Goal: Task Accomplishment & Management: Manage account settings

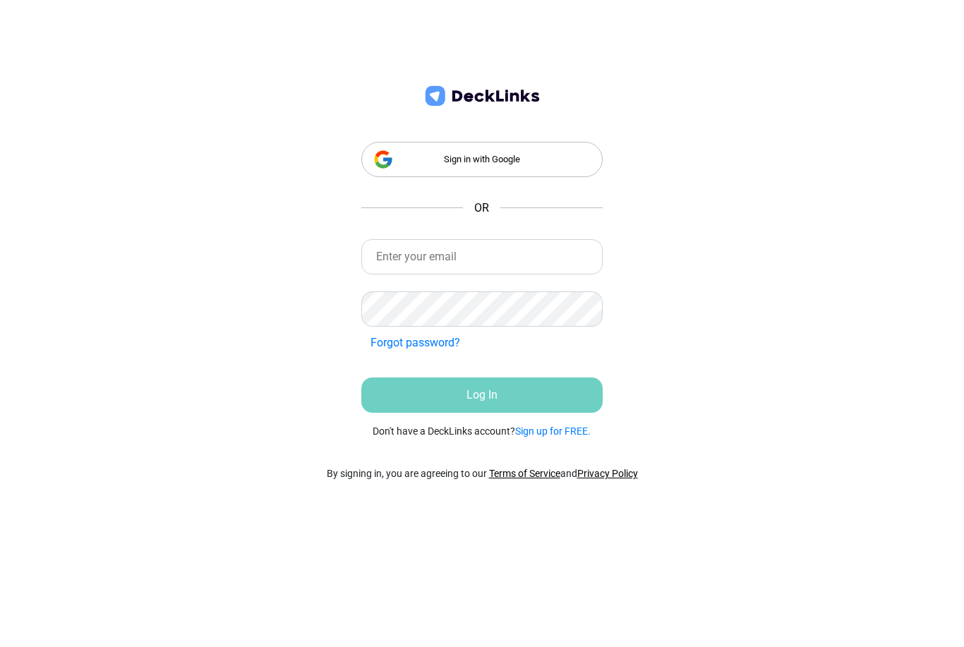
click at [531, 152] on div "Sign in with Google" at bounding box center [481, 159] width 241 height 35
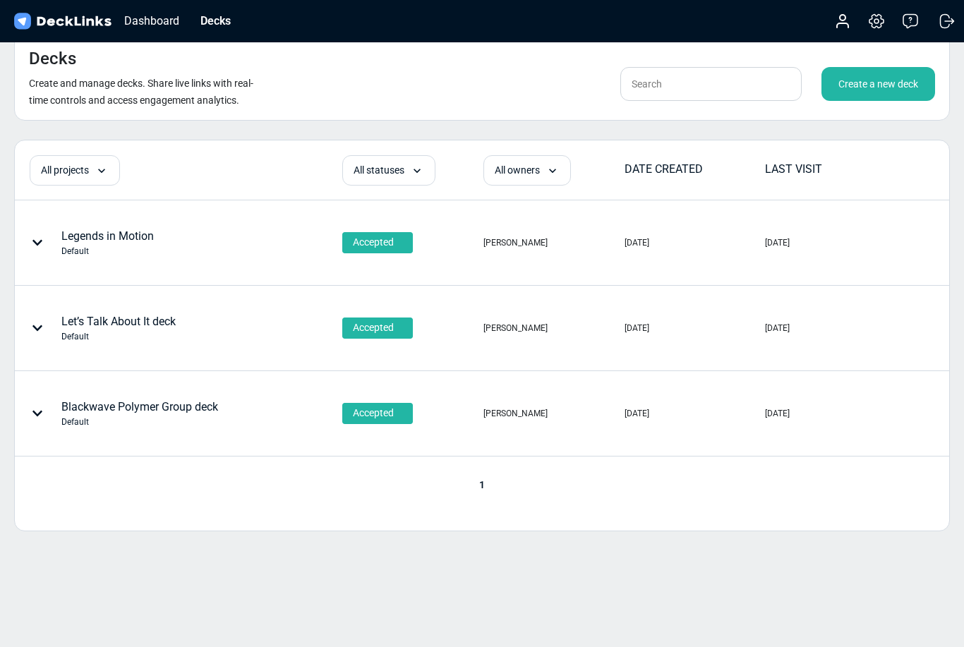
click at [875, 80] on div "Create a new deck" at bounding box center [878, 84] width 114 height 34
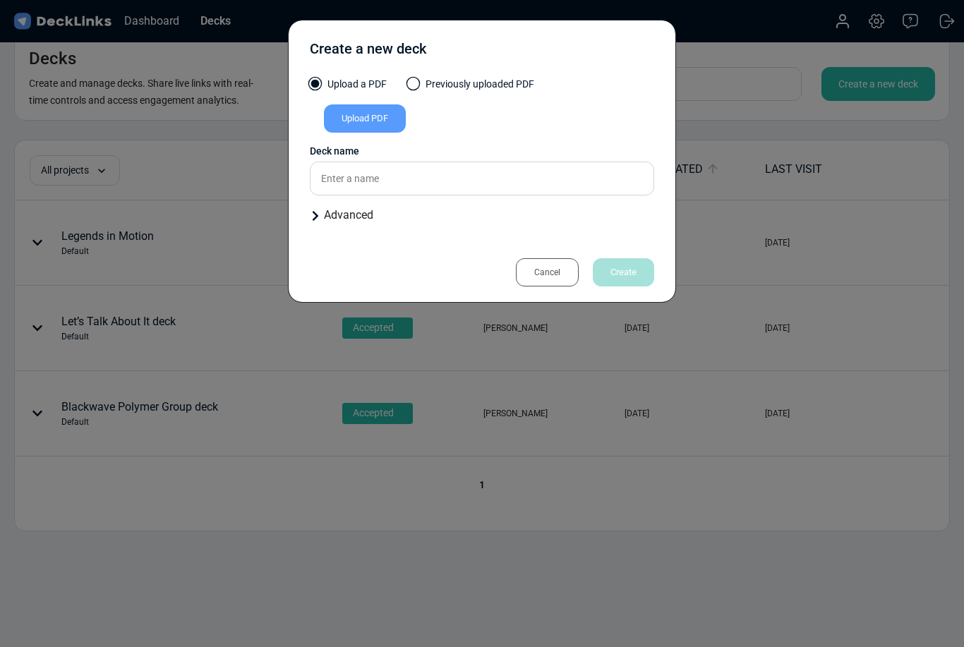
click at [467, 203] on div "Upload a PDF Previously uploaded PDF Upload PDF Uploaded by All users All users…" at bounding box center [482, 156] width 344 height 158
click at [458, 172] on input "text" at bounding box center [482, 179] width 344 height 34
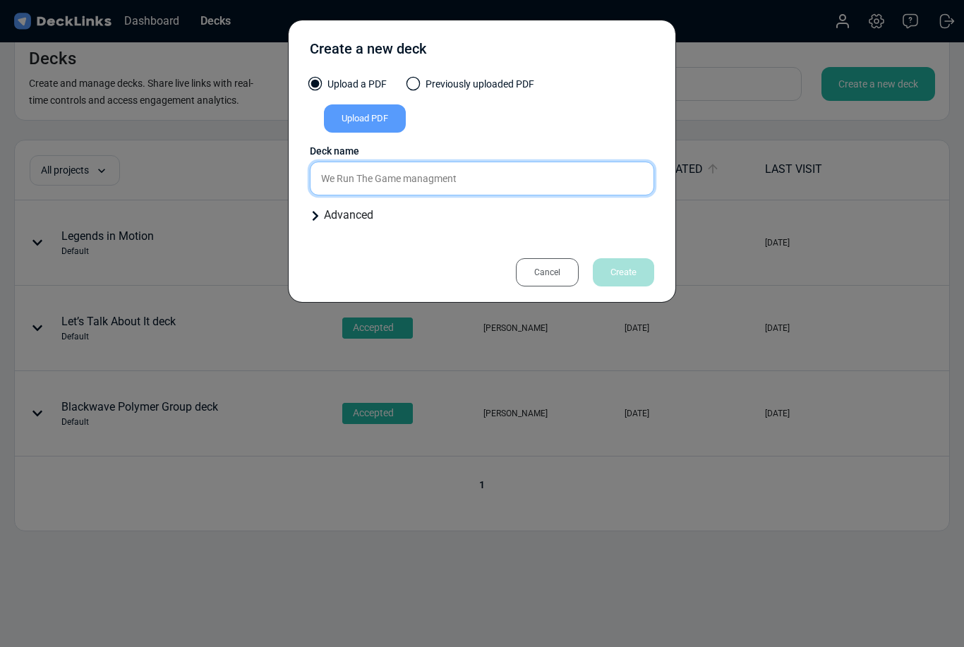
click at [432, 169] on input "We Run The Game managment" at bounding box center [482, 179] width 344 height 34
click at [430, 193] on input "We Run The Game managment" at bounding box center [482, 179] width 344 height 34
click at [577, 119] on div "Upload PDF" at bounding box center [482, 121] width 344 height 34
click at [377, 113] on div "Upload PDF" at bounding box center [365, 118] width 82 height 28
click at [0, 0] on input "Upload PDF" at bounding box center [0, 0] width 0 height 0
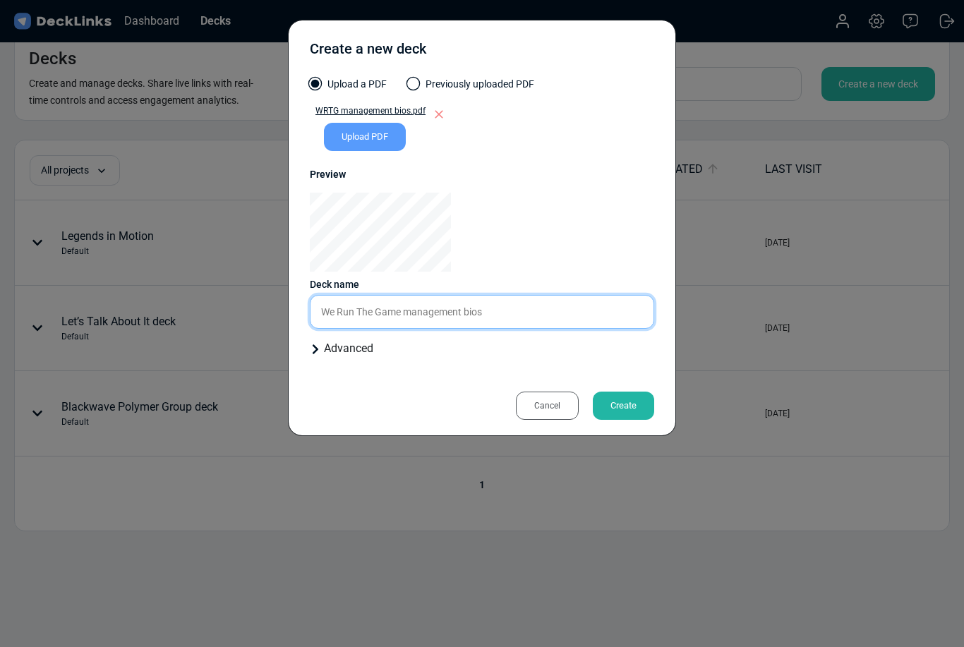
click at [501, 314] on input "We Run The Game management bios" at bounding box center [482, 312] width 344 height 34
type input "We Run The Game management team bios"
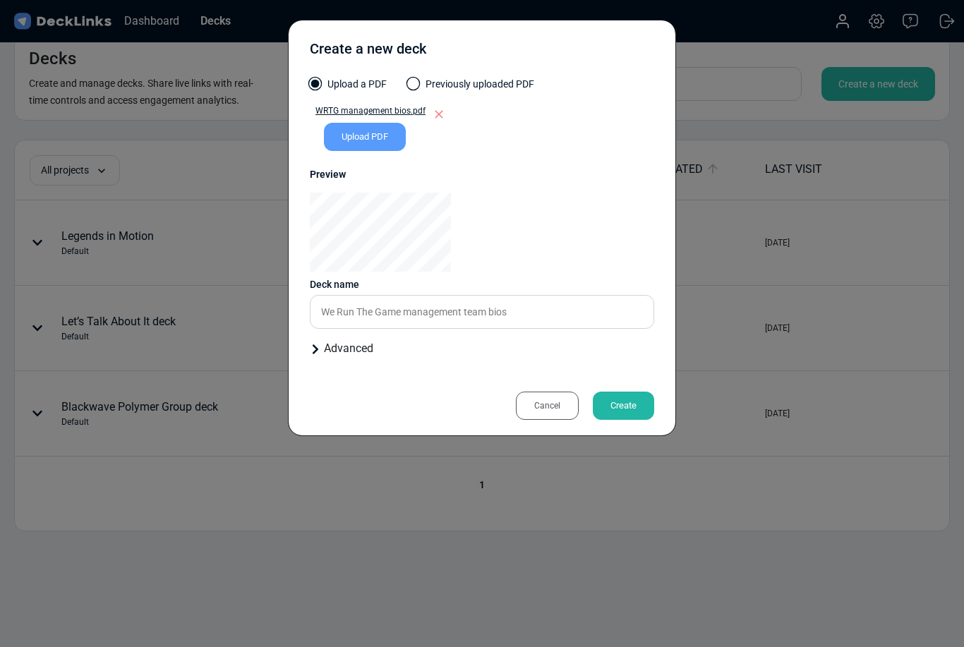
click at [644, 397] on div "Create" at bounding box center [623, 406] width 61 height 28
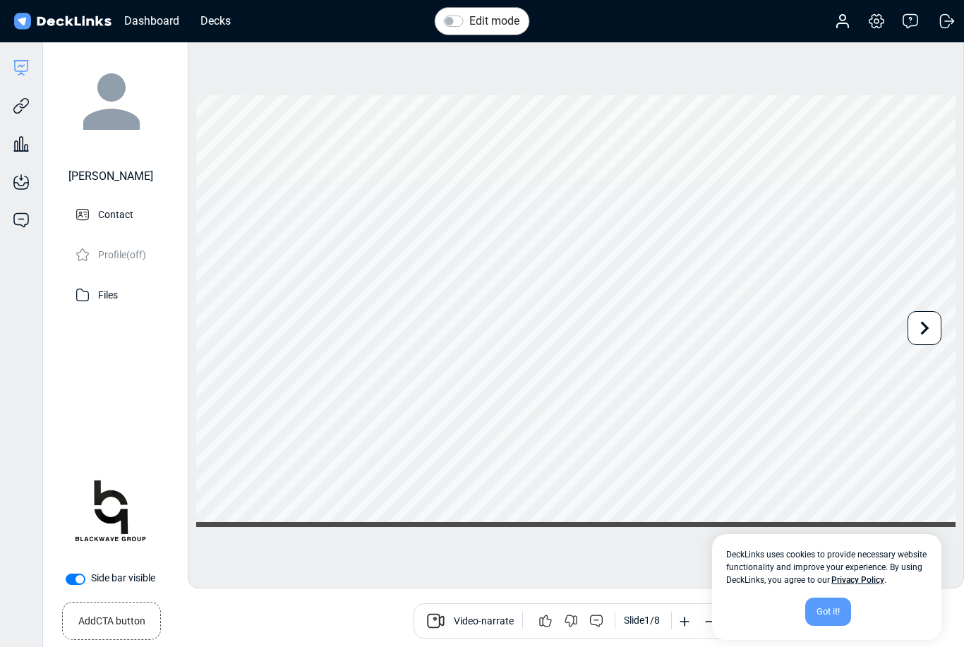
click at [826, 617] on div "Got it!" at bounding box center [828, 612] width 46 height 28
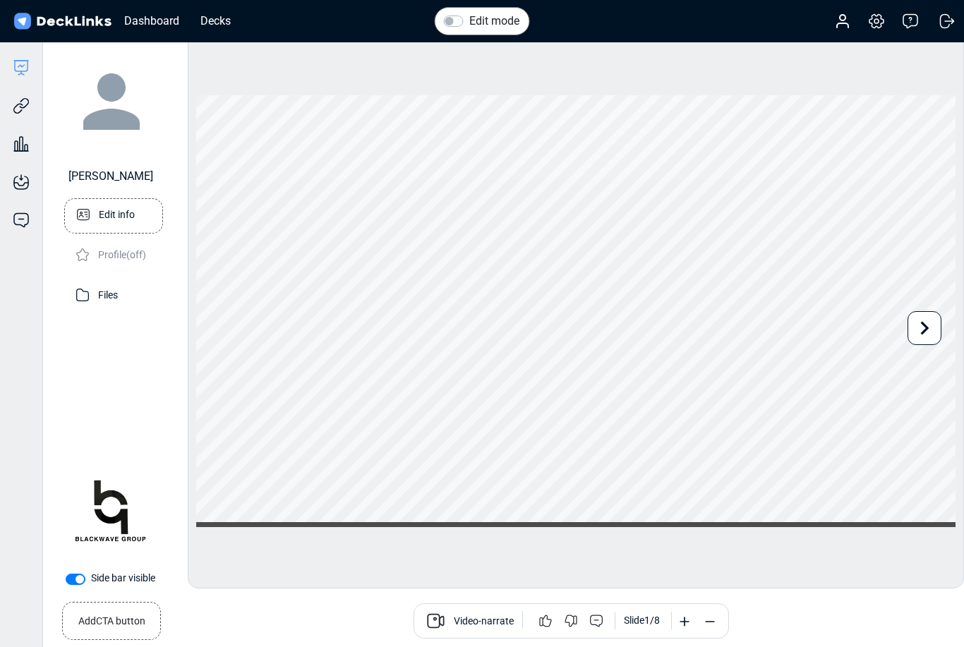
click at [92, 216] on icon at bounding box center [83, 215] width 20 height 20
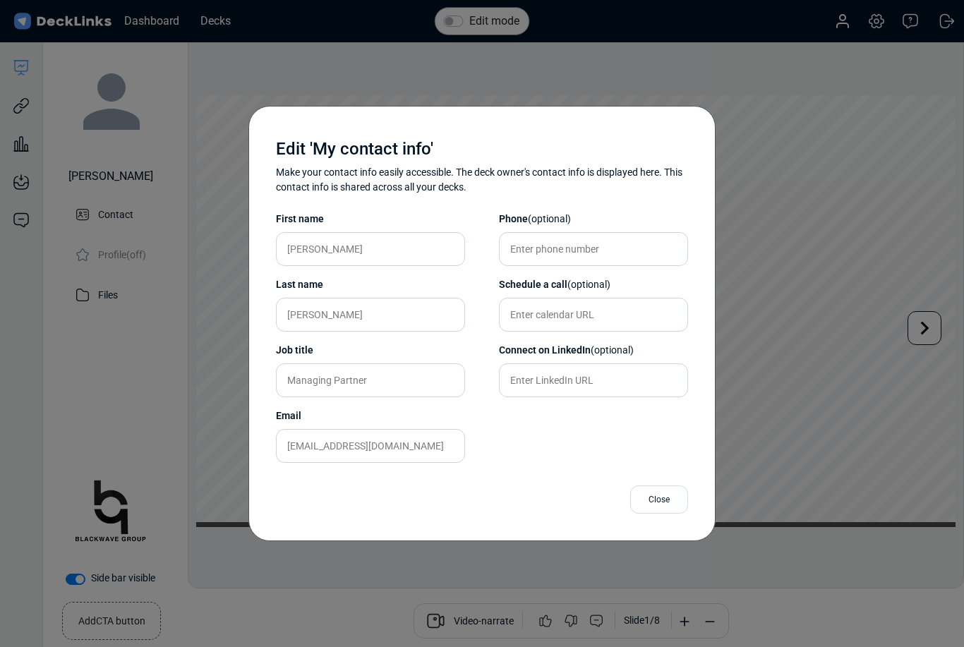
click at [672, 495] on div "Close" at bounding box center [659, 499] width 58 height 28
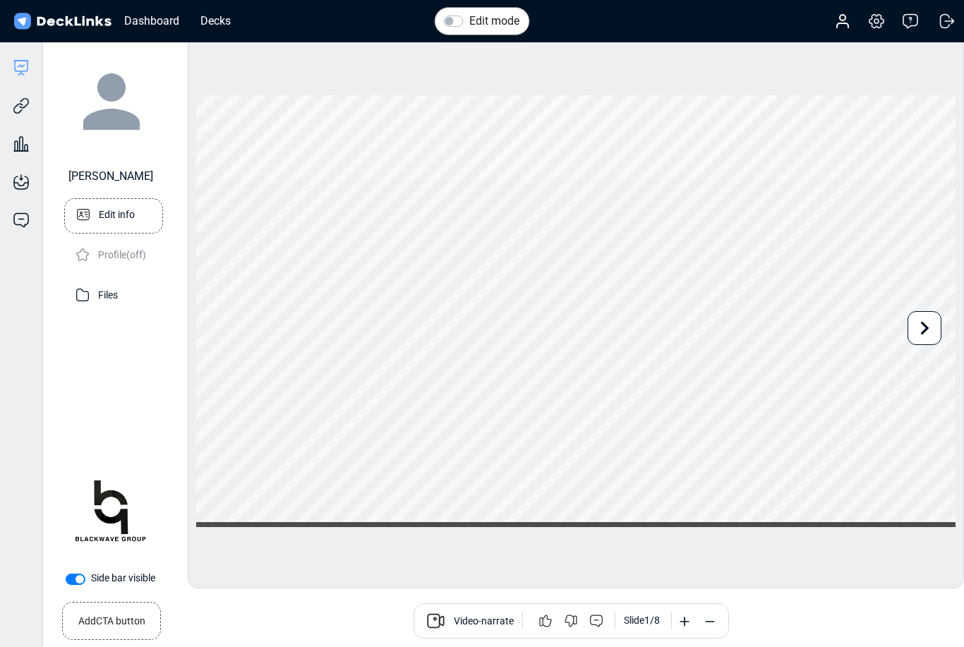
click at [86, 210] on icon at bounding box center [83, 215] width 20 height 20
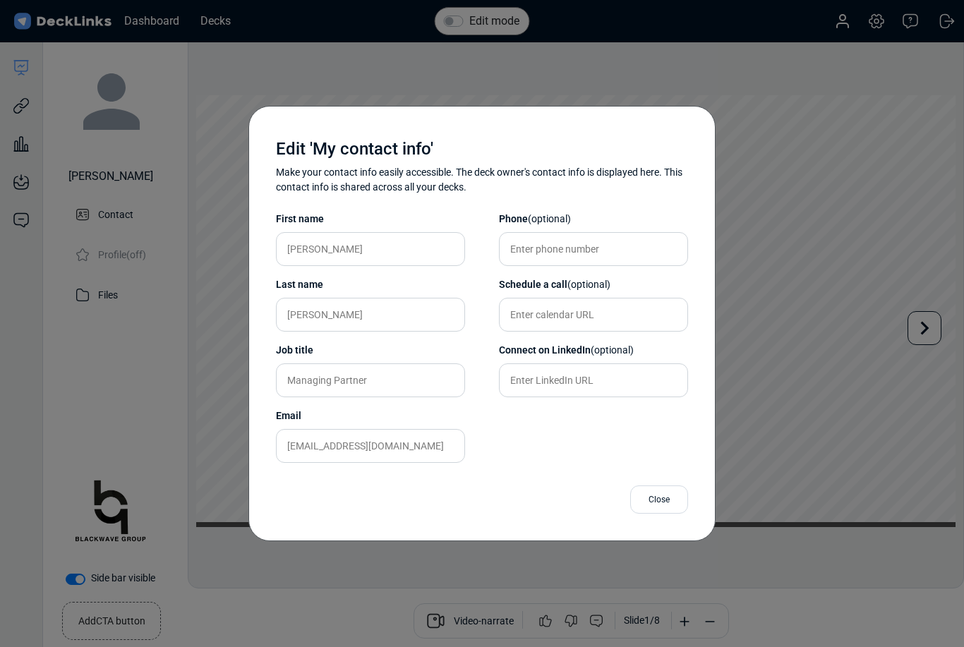
click at [668, 500] on div "Close" at bounding box center [659, 499] width 58 height 28
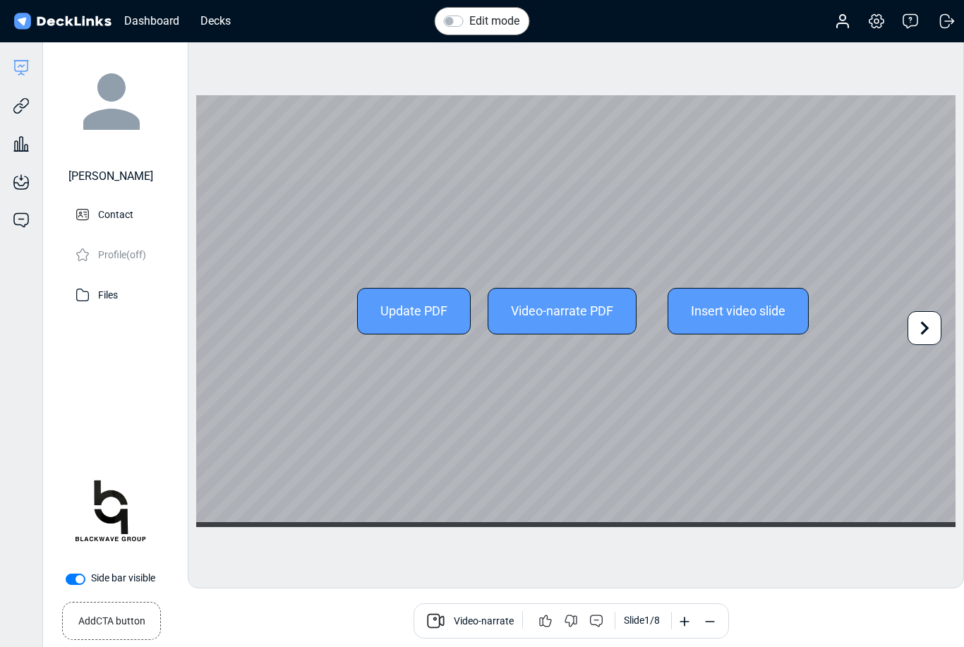
click at [928, 329] on icon at bounding box center [924, 328] width 27 height 27
click at [924, 327] on icon at bounding box center [924, 328] width 27 height 27
click at [919, 333] on icon at bounding box center [924, 328] width 27 height 27
click at [914, 325] on icon at bounding box center [924, 328] width 27 height 27
click at [911, 324] on icon at bounding box center [924, 328] width 27 height 27
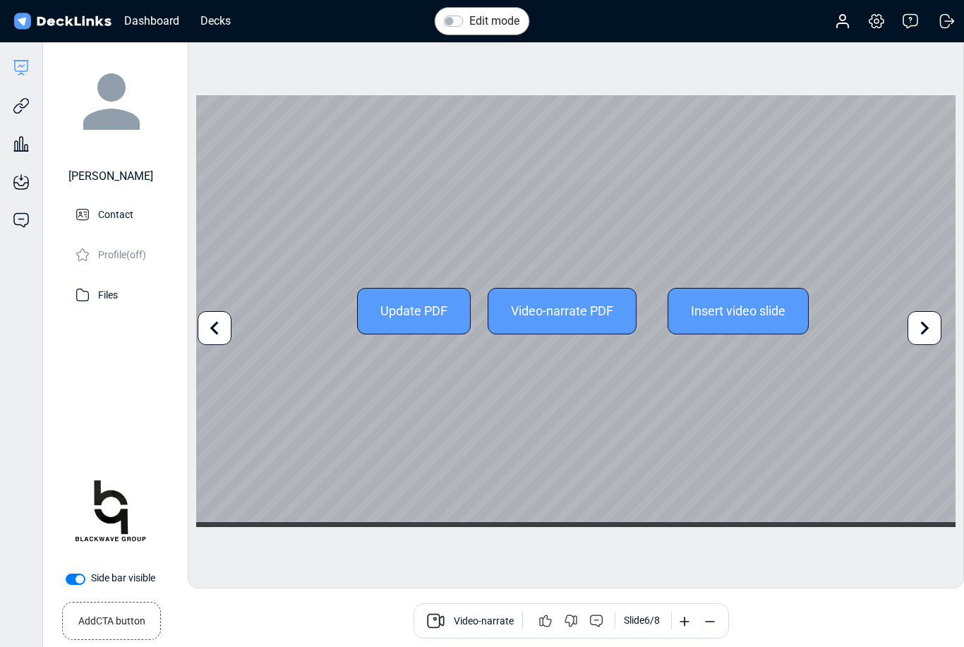
click at [912, 320] on icon at bounding box center [924, 328] width 27 height 27
click at [923, 327] on icon at bounding box center [924, 328] width 27 height 27
click at [218, 19] on div "Decks" at bounding box center [215, 21] width 44 height 18
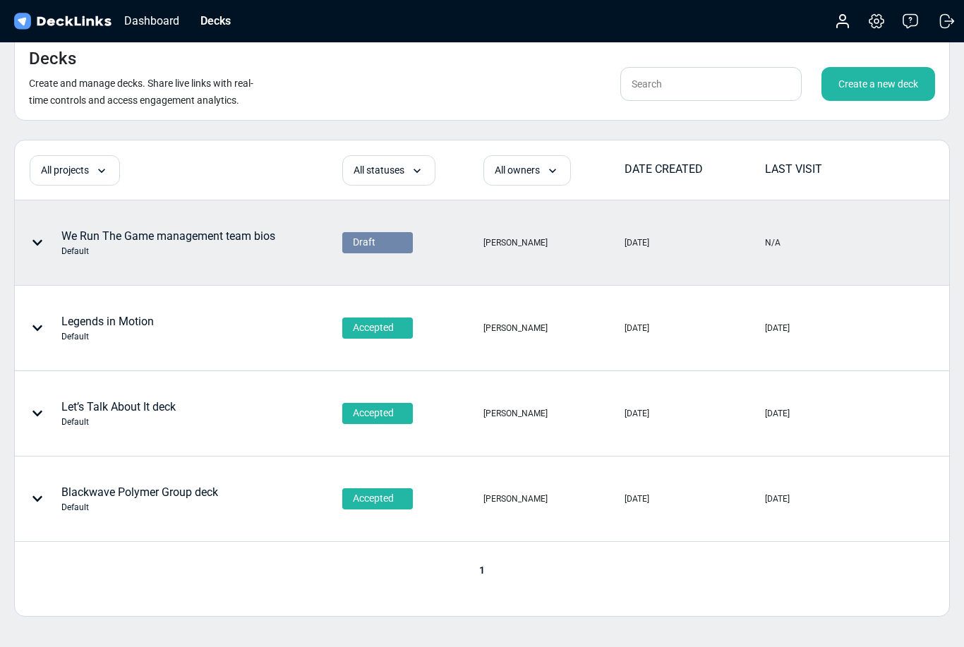
click at [103, 235] on div "We Run The Game management team bios Default" at bounding box center [168, 243] width 214 height 30
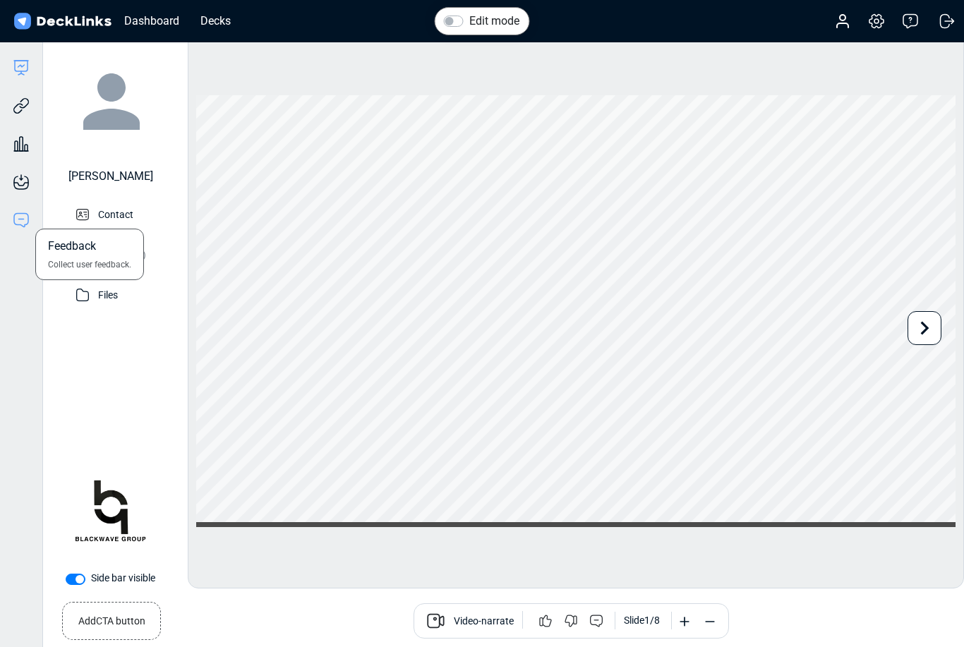
click at [23, 224] on icon at bounding box center [21, 220] width 17 height 17
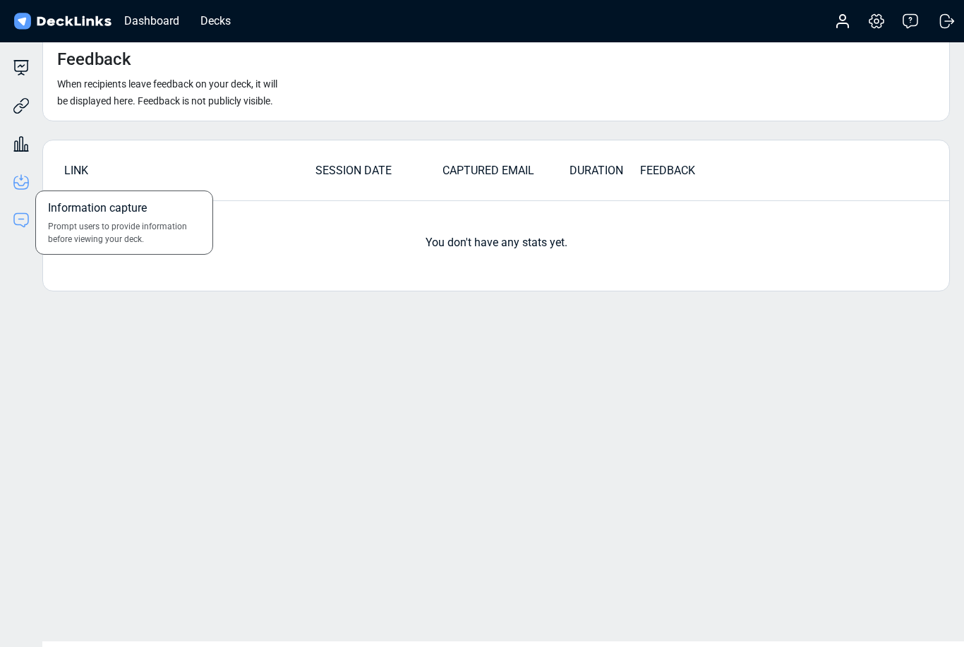
click at [21, 177] on icon at bounding box center [21, 177] width 1 height 5
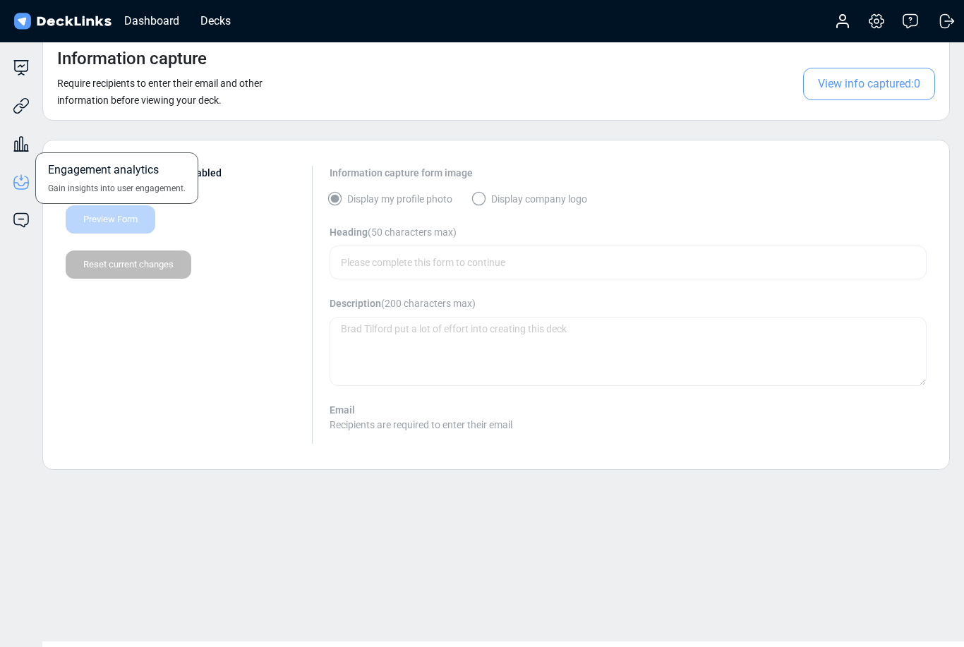
click at [20, 133] on div "Engagement analytics Gain insights into user engagement." at bounding box center [21, 133] width 42 height 38
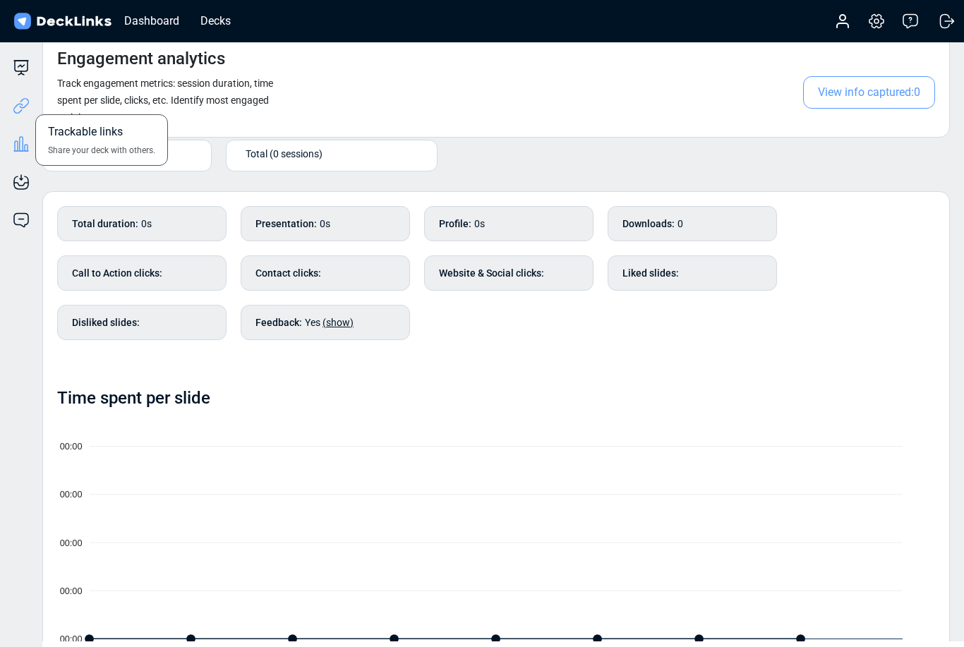
click at [24, 108] on icon at bounding box center [24, 103] width 10 height 11
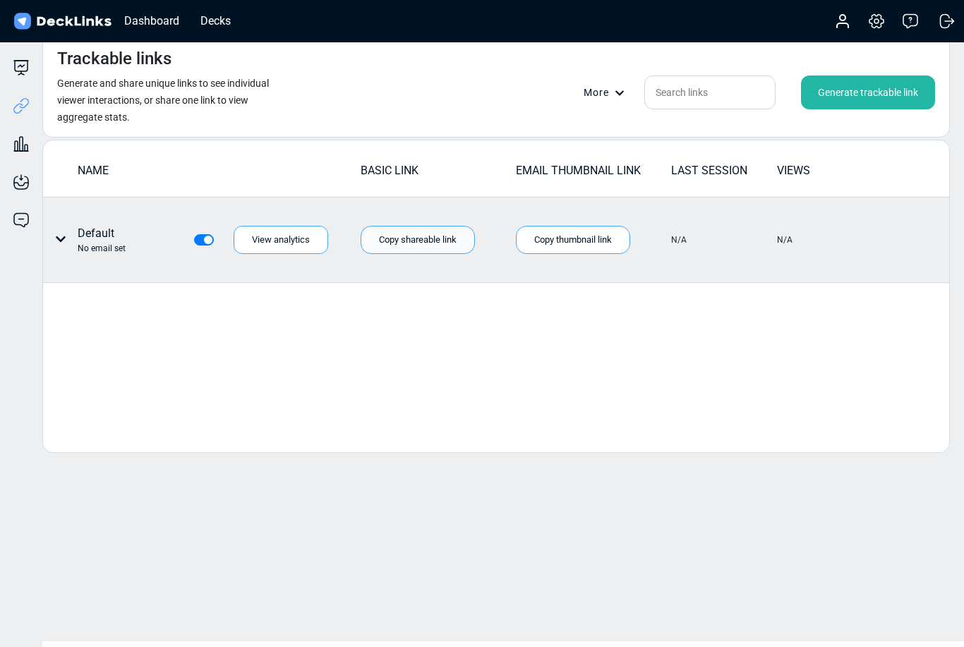
click at [441, 241] on div "Copy shareable link" at bounding box center [418, 240] width 114 height 28
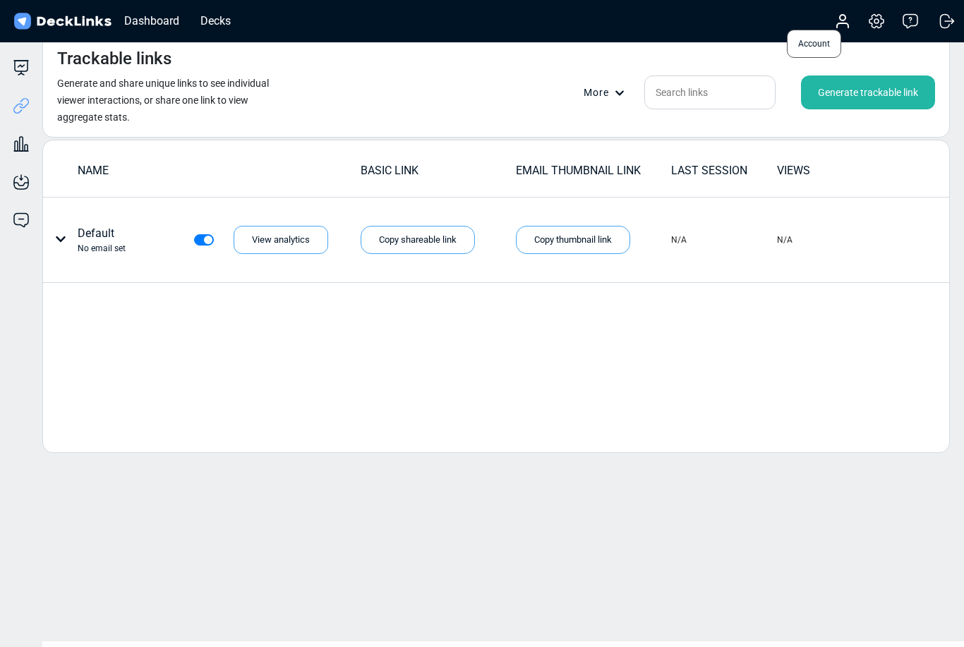
click at [839, 23] on icon at bounding box center [842, 21] width 17 height 17
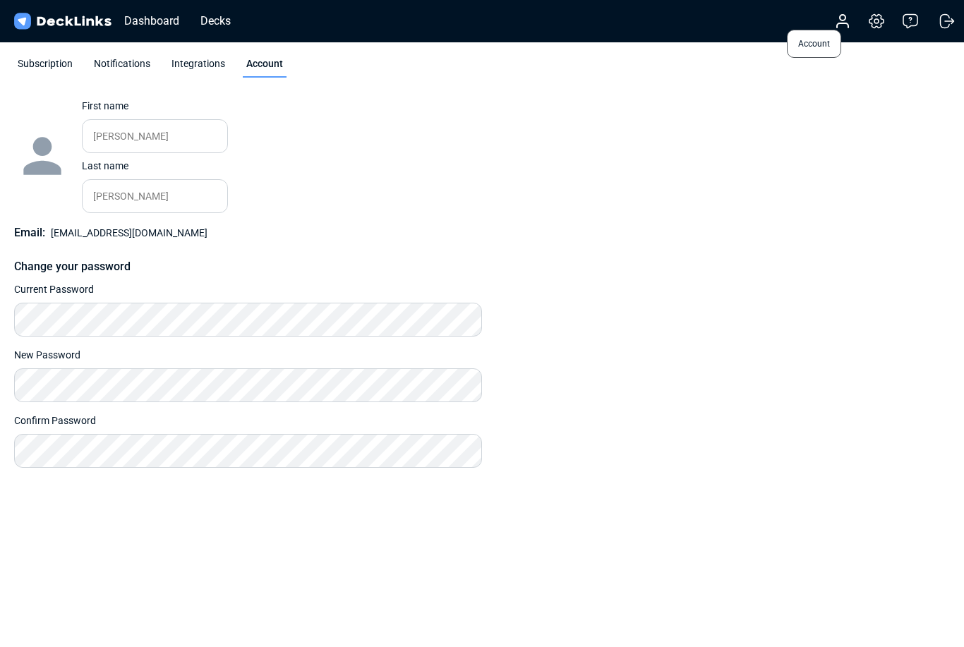
click at [847, 16] on icon at bounding box center [842, 21] width 17 height 17
click at [845, 20] on circle at bounding box center [843, 18] width 6 height 6
click at [878, 20] on icon at bounding box center [876, 21] width 4 height 4
click at [852, 40] on span "Settings & billing" at bounding box center [832, 44] width 86 height 28
click at [39, 58] on div "Subscription" at bounding box center [45, 66] width 62 height 21
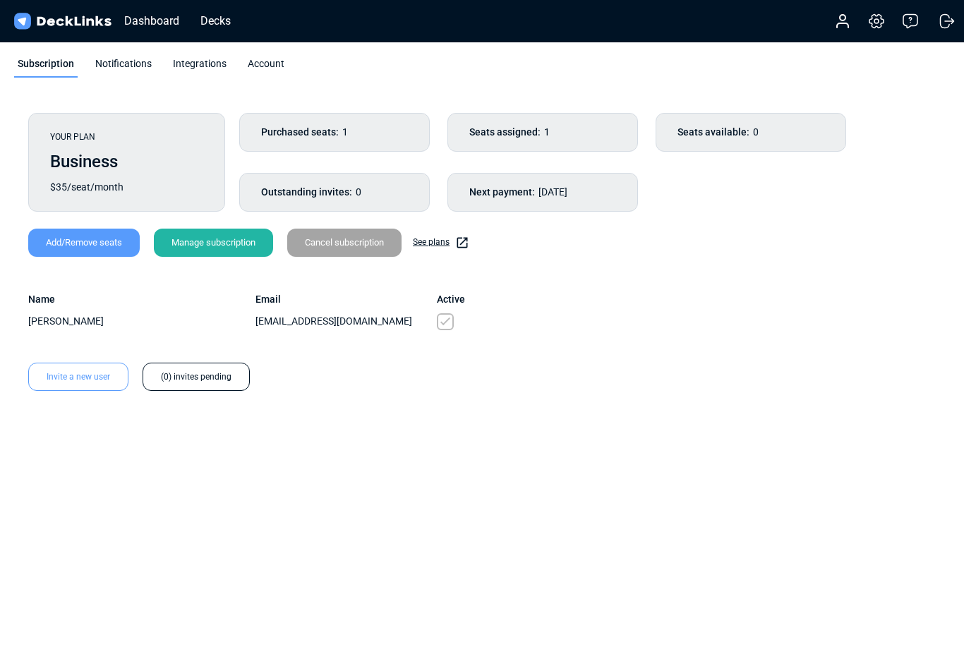
click at [114, 60] on div "Notifications" at bounding box center [124, 66] width 64 height 21
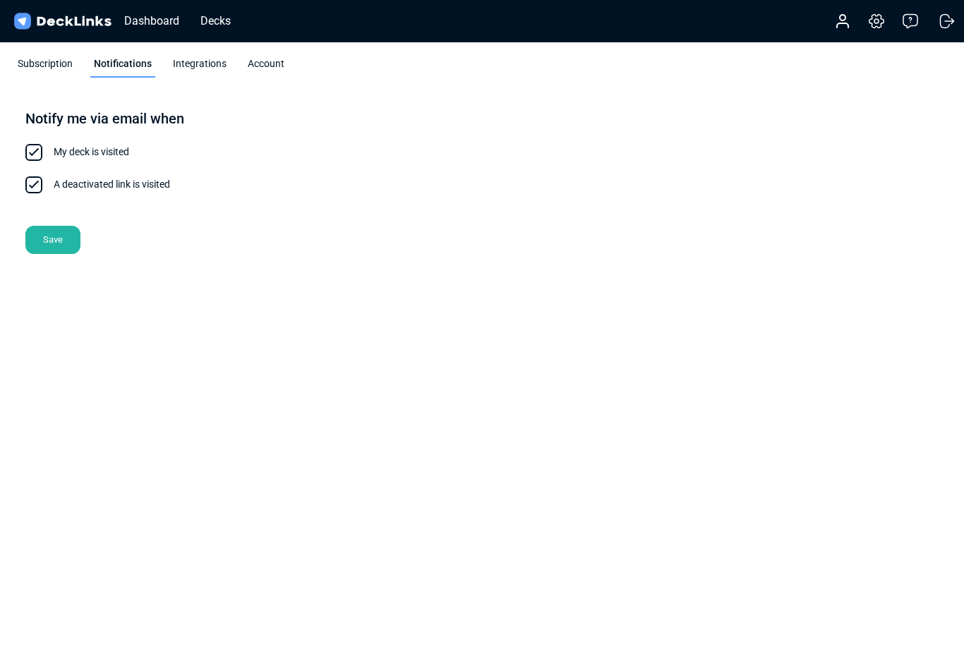
click at [207, 56] on div "Integrations" at bounding box center [199, 66] width 61 height 21
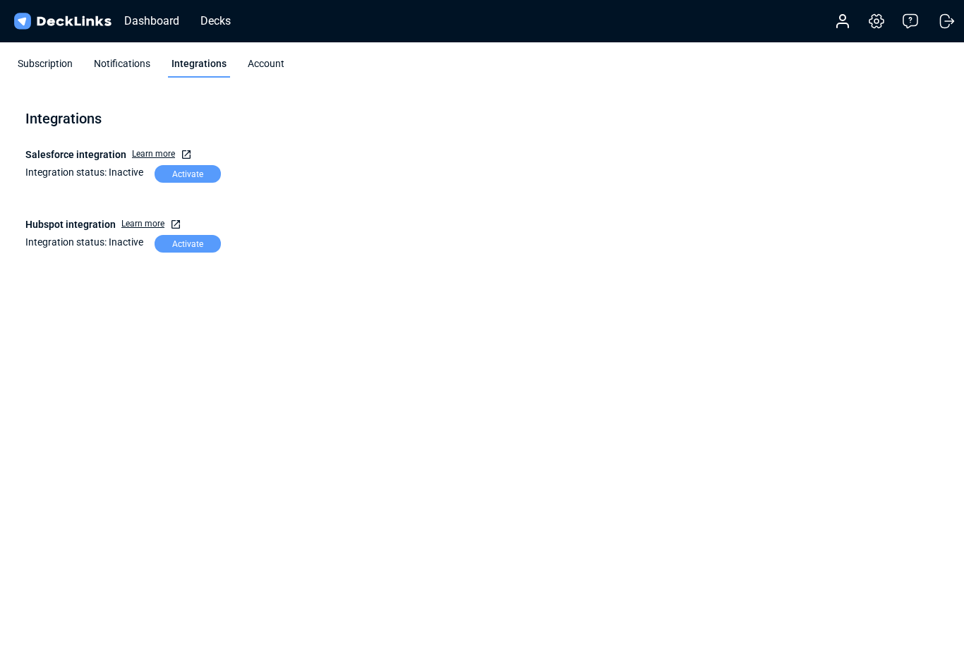
click at [267, 62] on div "Account" at bounding box center [266, 66] width 44 height 21
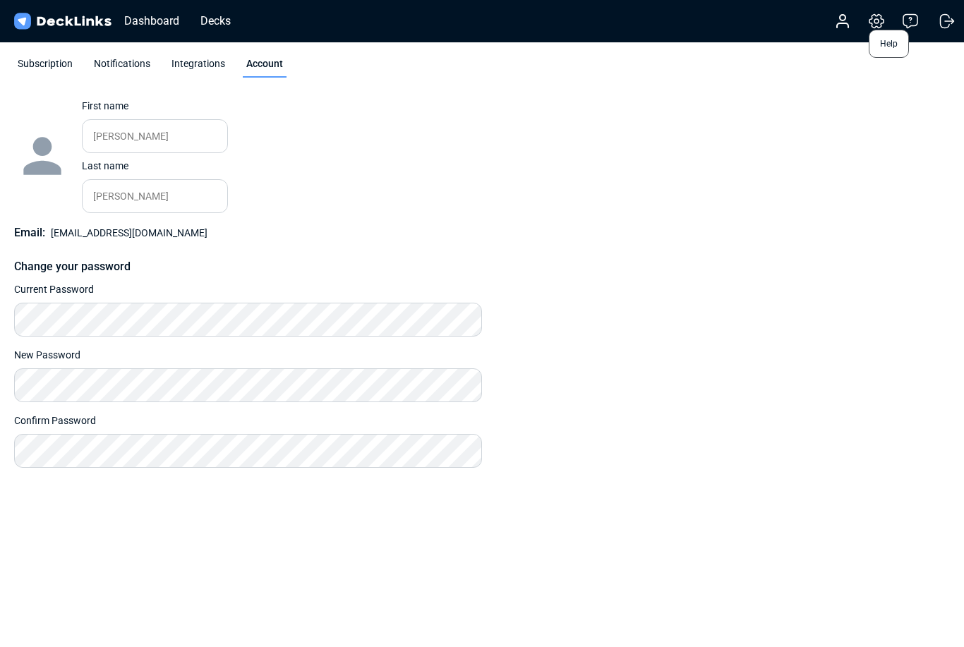
click at [916, 17] on icon at bounding box center [910, 21] width 17 height 17
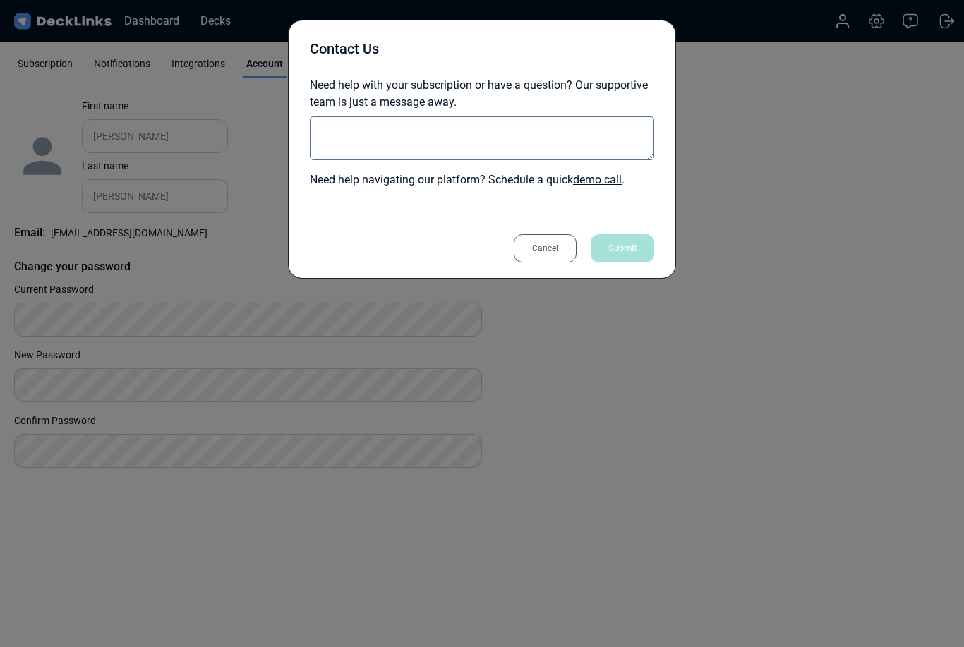
click at [552, 251] on div "Cancel" at bounding box center [545, 248] width 63 height 28
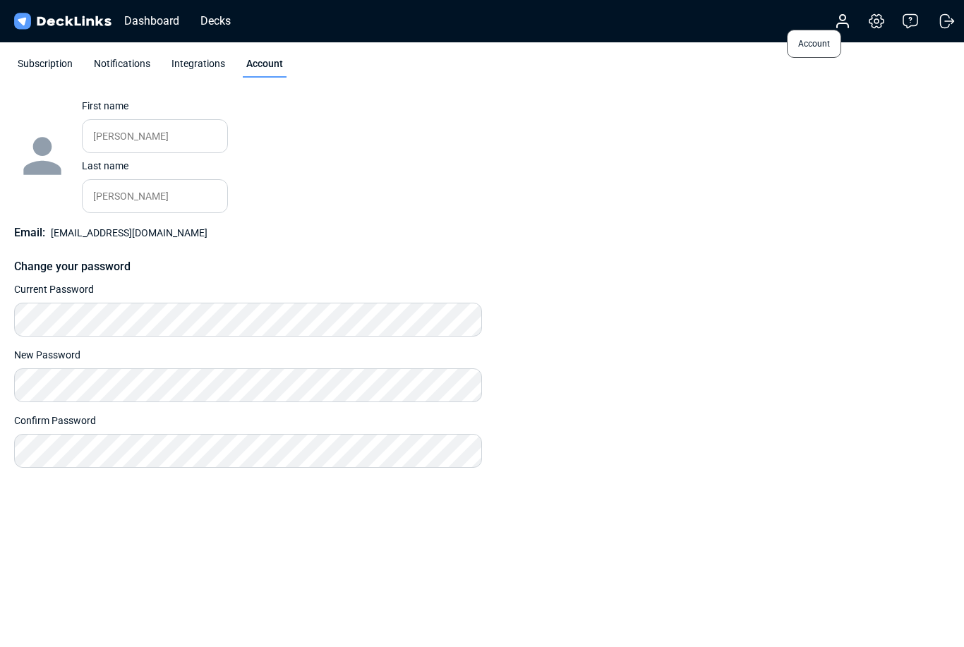
click at [838, 26] on icon at bounding box center [842, 25] width 11 height 4
click at [819, 45] on span "Account" at bounding box center [814, 44] width 54 height 28
click at [847, 22] on icon at bounding box center [842, 21] width 17 height 17
click at [833, 42] on span "Account" at bounding box center [814, 44] width 54 height 28
click at [140, 200] on input "[PERSON_NAME]" at bounding box center [155, 196] width 146 height 34
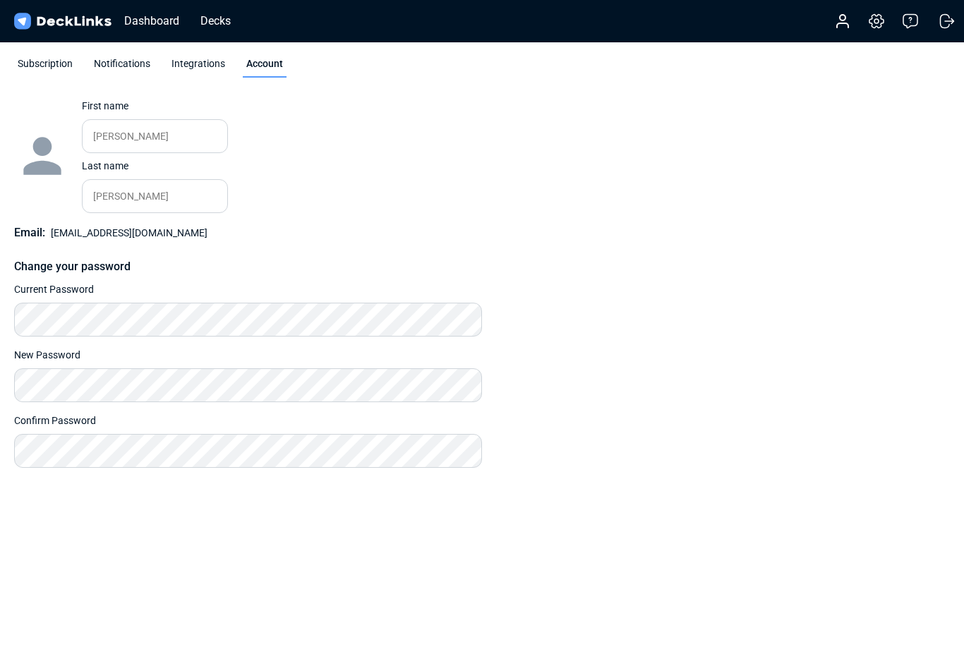
click at [119, 235] on span "[EMAIL_ADDRESS][DOMAIN_NAME]" at bounding box center [129, 232] width 157 height 11
click at [81, 236] on span "[EMAIL_ADDRESS][DOMAIN_NAME]" at bounding box center [129, 232] width 157 height 11
click at [142, 18] on div "Dashboard" at bounding box center [151, 21] width 69 height 18
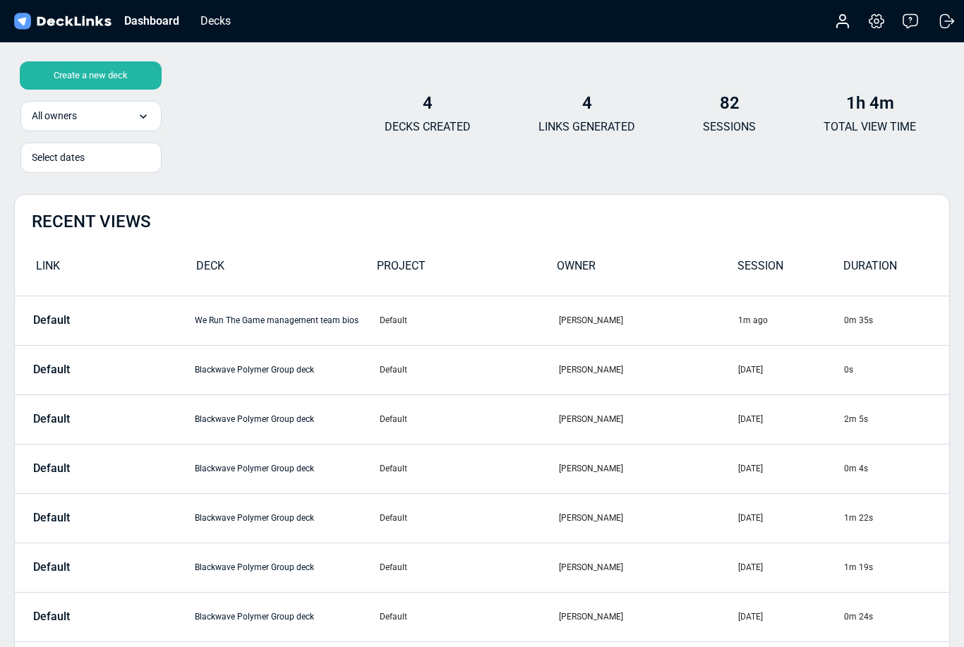
click at [76, 16] on img at bounding box center [62, 21] width 102 height 20
click at [850, 14] on icon at bounding box center [842, 21] width 17 height 17
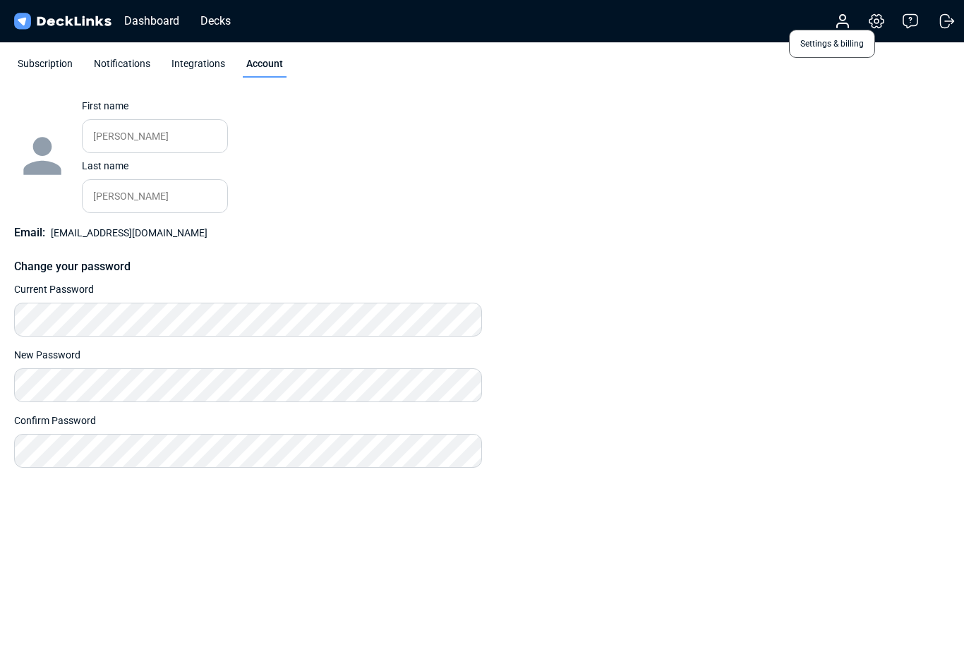
click at [882, 18] on icon at bounding box center [876, 21] width 17 height 17
click at [921, 14] on div "Account Settings & billing Help Logout" at bounding box center [887, 21] width 141 height 31
click at [912, 22] on icon at bounding box center [910, 21] width 17 height 17
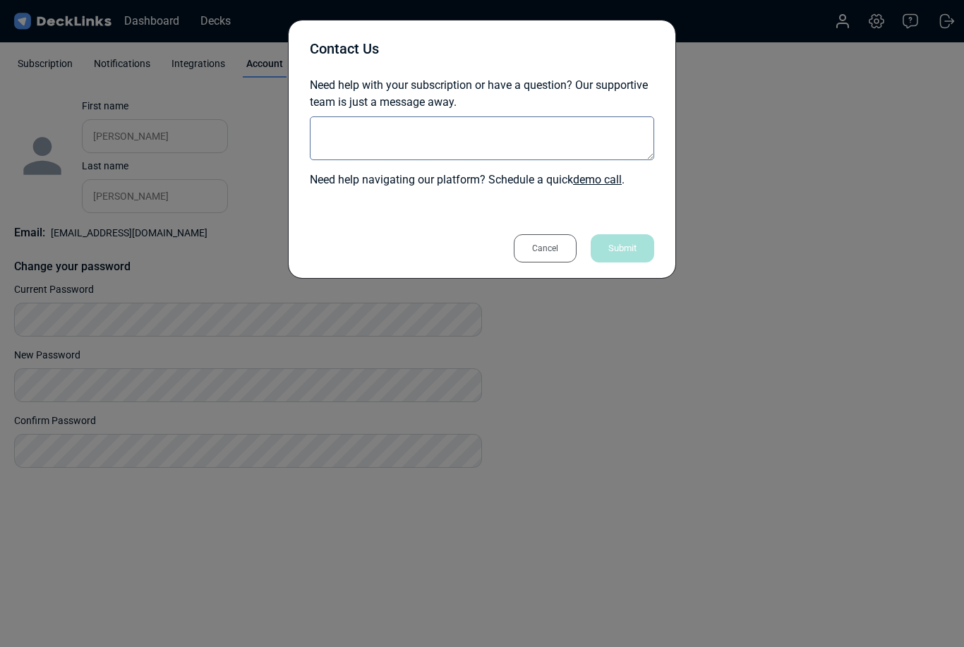
click at [949, 18] on div "Contact Us Need help with your subscription or have a question? Our supportive …" at bounding box center [482, 323] width 964 height 647
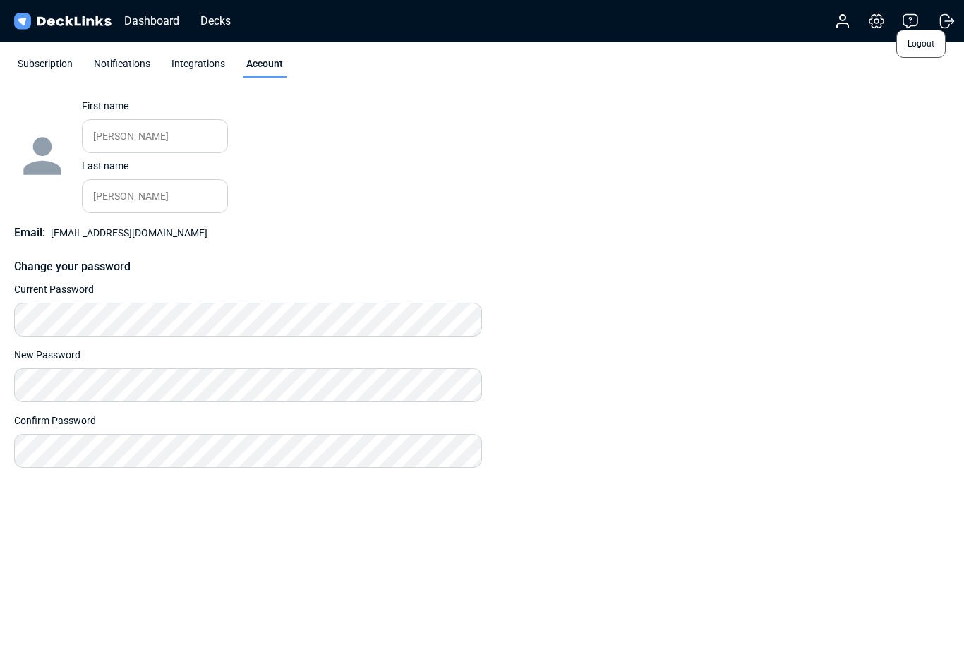
click at [955, 16] on icon at bounding box center [946, 21] width 17 height 17
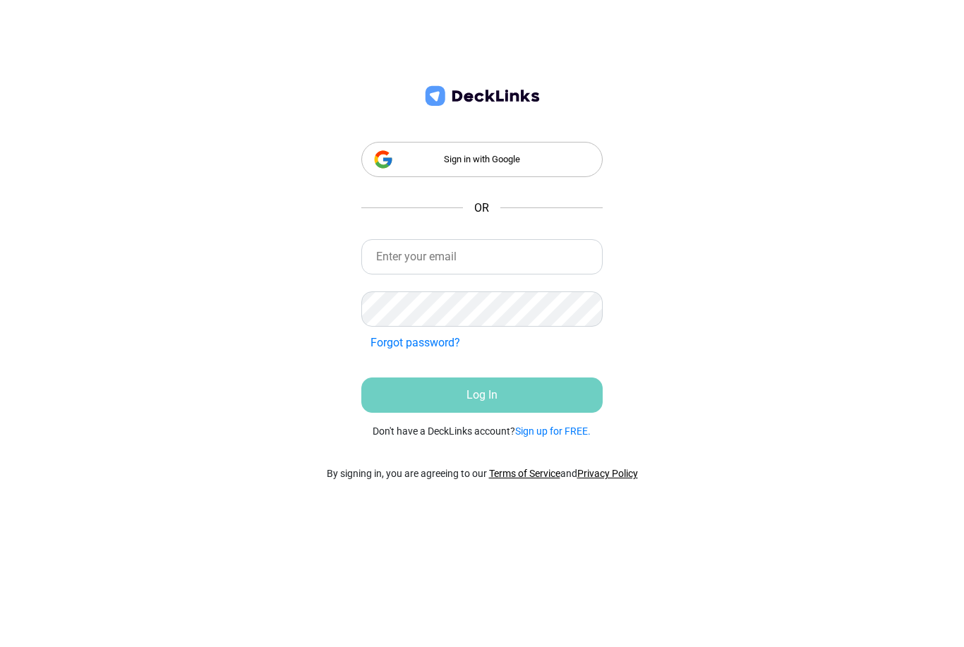
click at [533, 155] on div "Sign in with Google" at bounding box center [481, 159] width 241 height 35
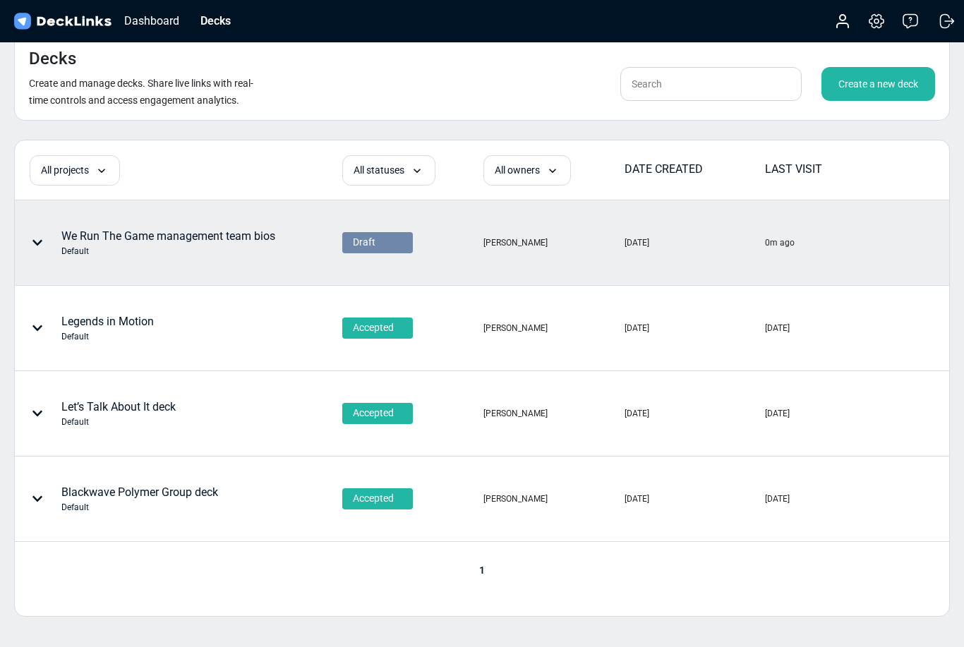
click at [73, 239] on div "We Run The Game management team bios Default" at bounding box center [168, 243] width 214 height 30
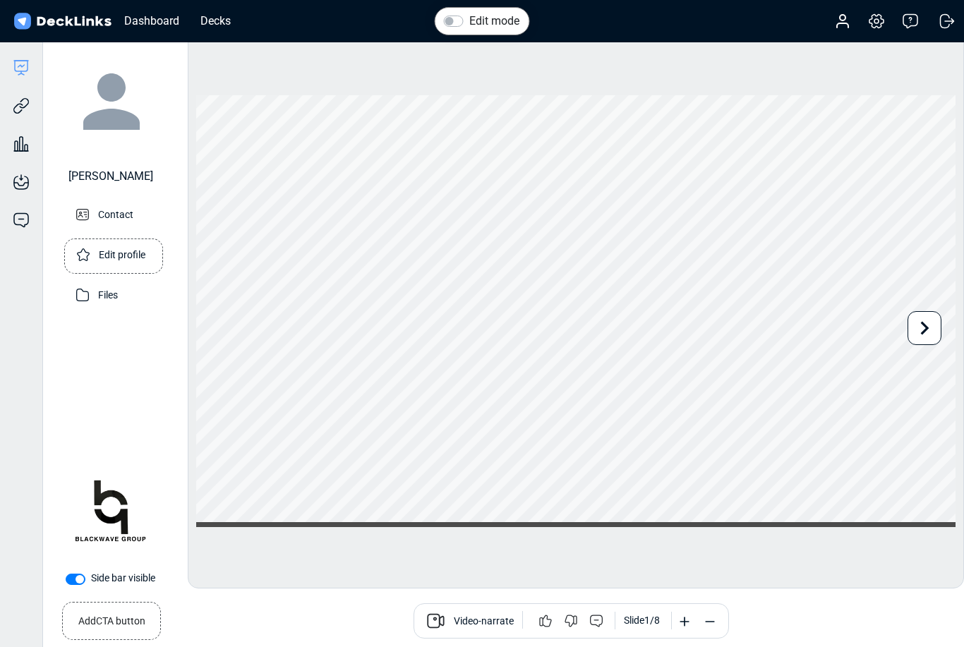
click at [99, 253] on p "Edit profile" at bounding box center [122, 254] width 47 height 18
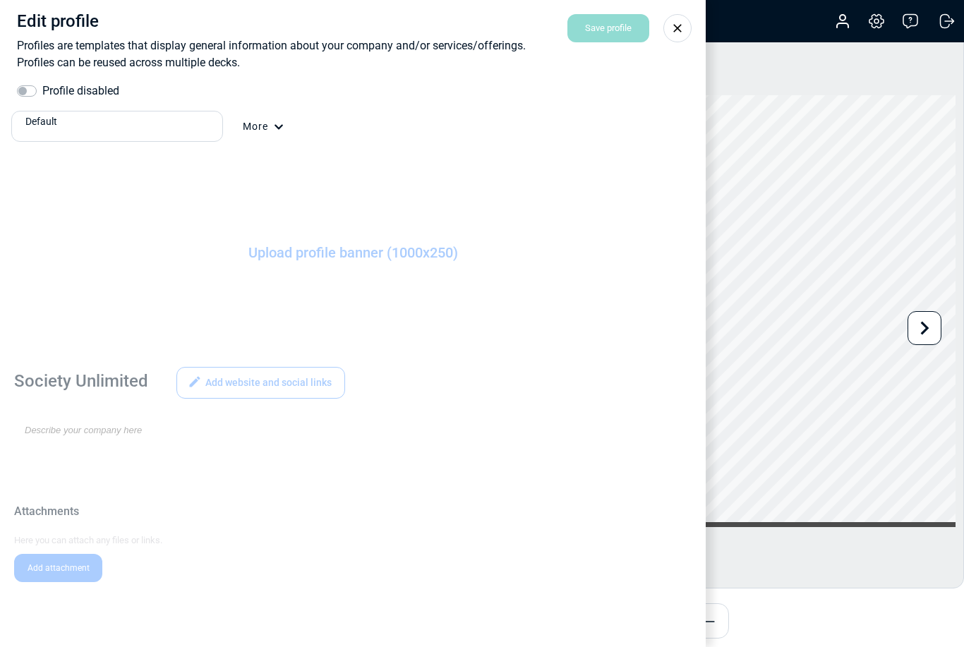
click at [42, 93] on label "Profile disabled" at bounding box center [80, 91] width 77 height 17
click at [28, 93] on input "Profile disabled" at bounding box center [22, 90] width 11 height 14
checkbox input "true"
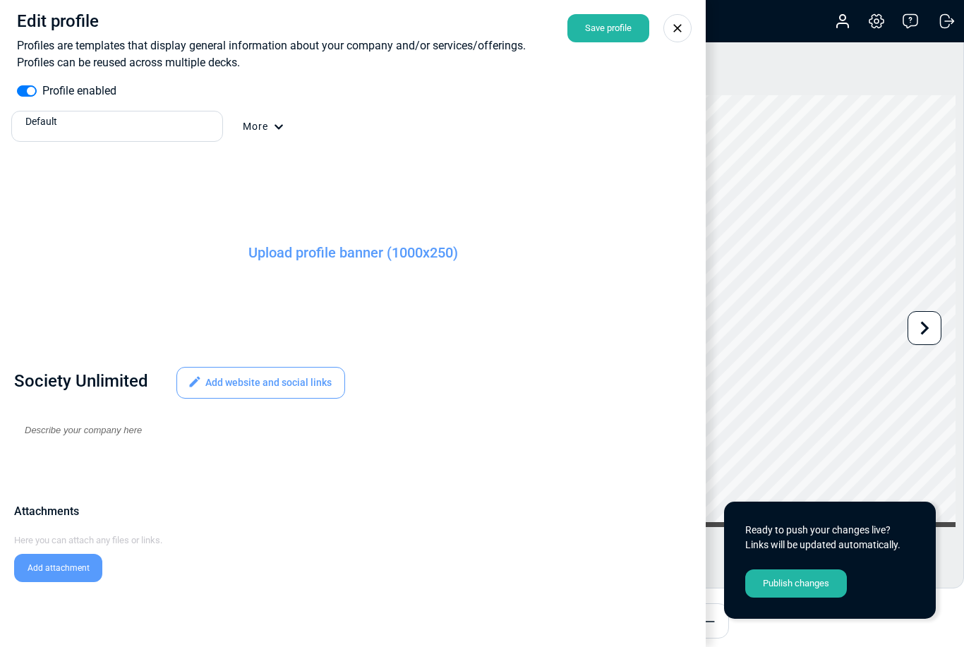
click at [680, 26] on icon at bounding box center [677, 28] width 8 height 8
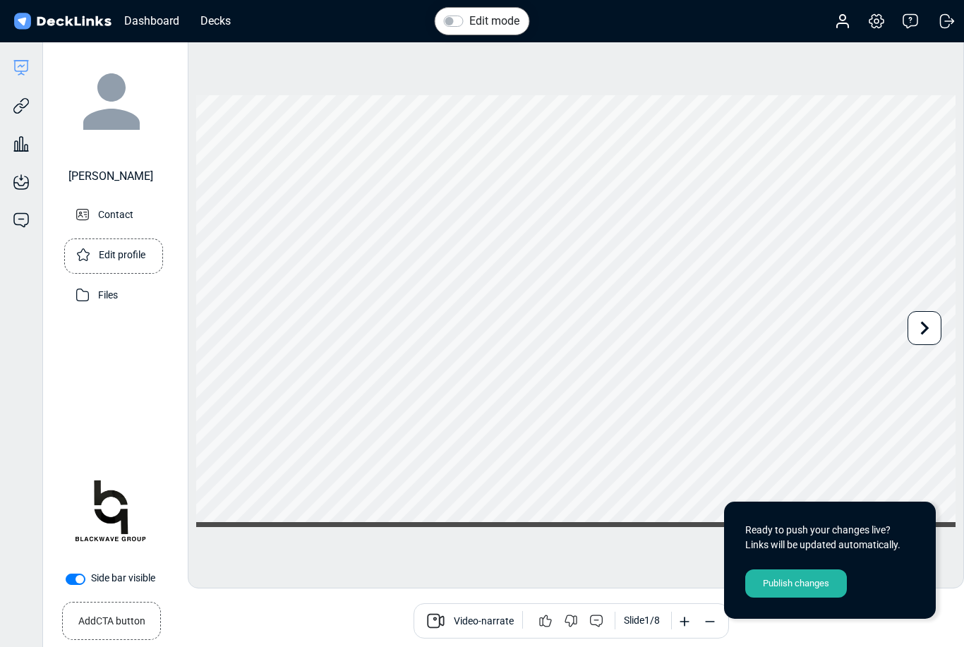
click at [114, 251] on p "Edit profile" at bounding box center [122, 254] width 47 height 18
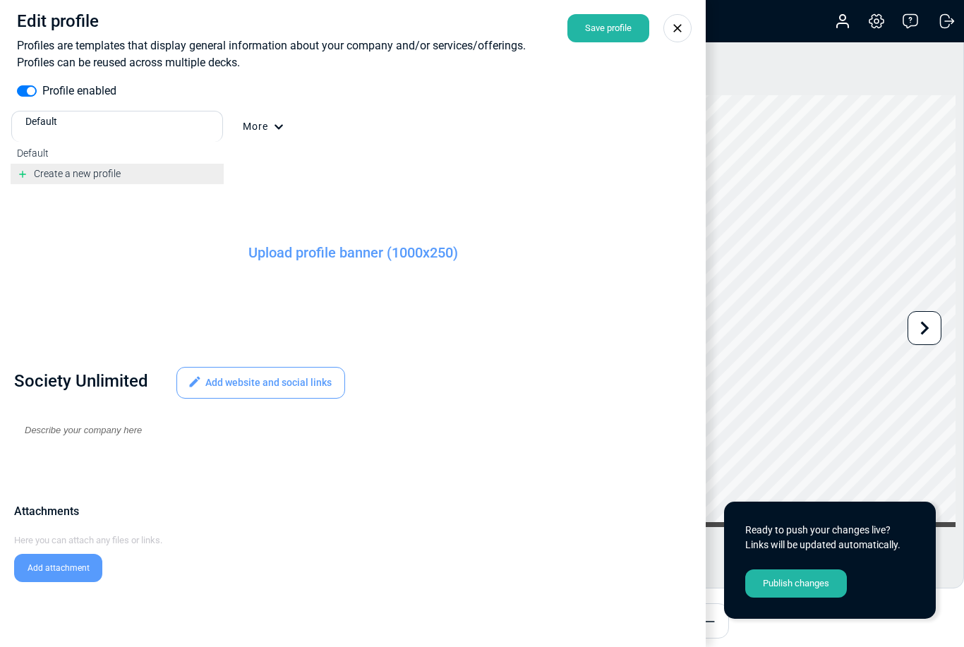
click at [81, 171] on span "Create a new profile" at bounding box center [77, 173] width 87 height 11
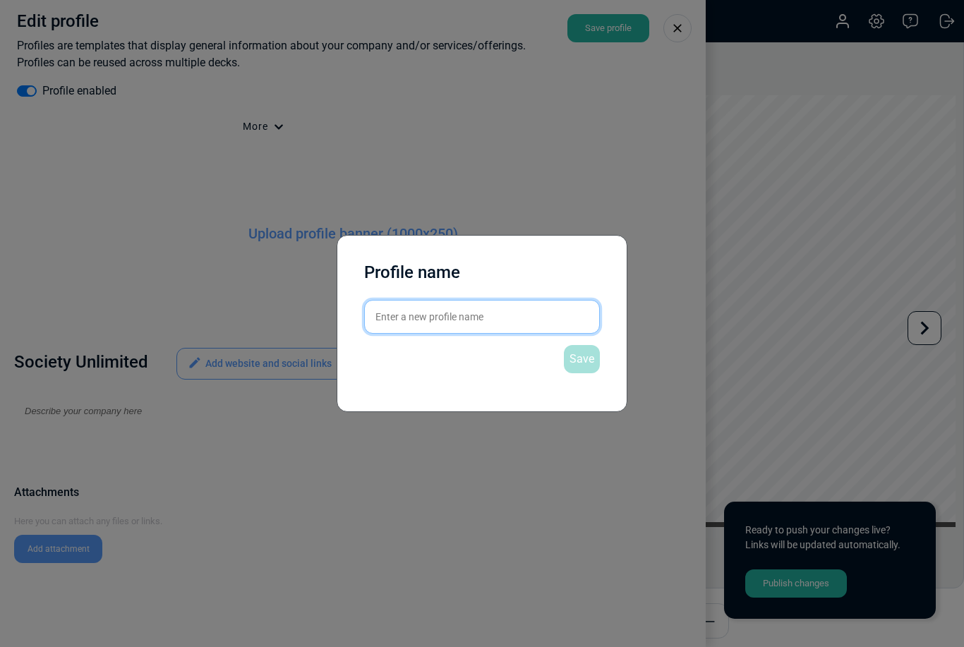
click at [539, 318] on input "text" at bounding box center [482, 317] width 236 height 34
type input "w"
type input "We Run The Game"
click at [616, 350] on div "Profile name We Run The Game Save" at bounding box center [482, 323] width 291 height 177
click at [579, 371] on div "Save" at bounding box center [582, 359] width 36 height 28
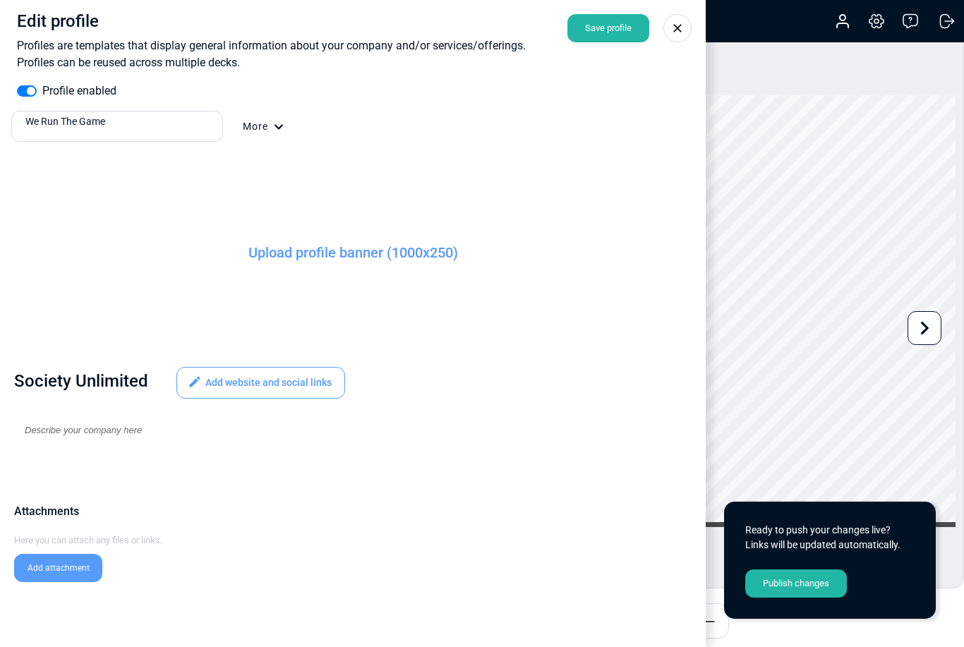
click at [680, 19] on div at bounding box center [677, 28] width 28 height 28
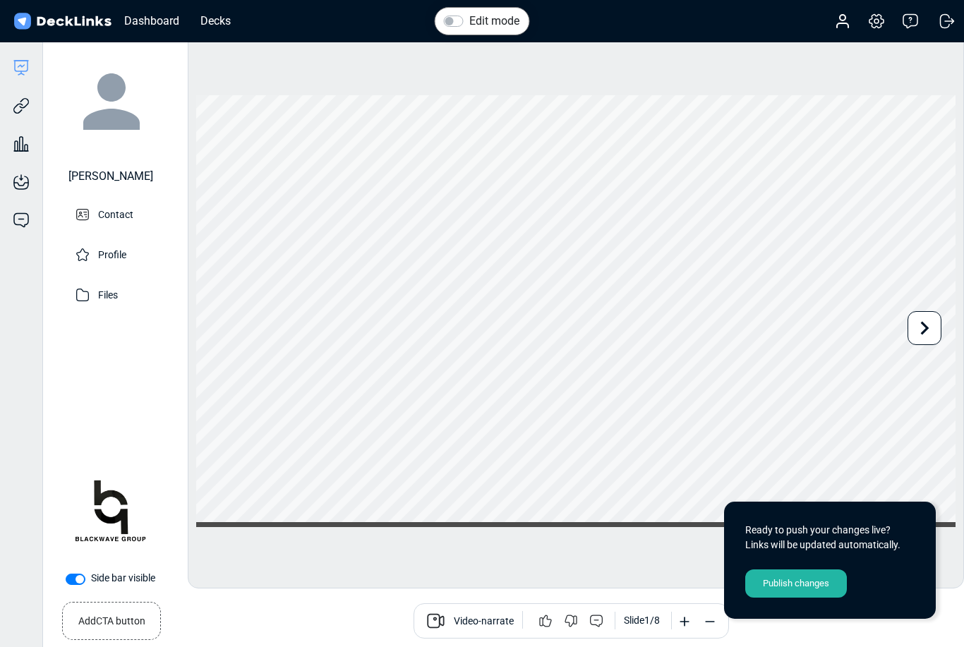
click at [677, 18] on div "Dashboard Decks Account Settings & billing Help Logout" at bounding box center [482, 21] width 964 height 42
click at [98, 202] on div "Edit info" at bounding box center [113, 216] width 80 height 35
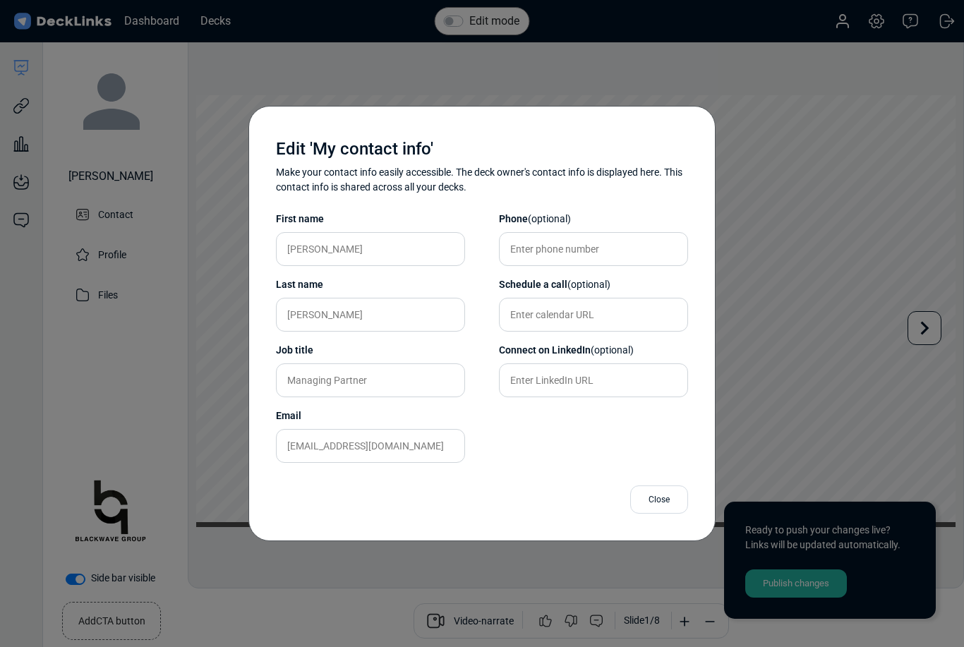
click at [104, 207] on div "Edit 'My contact info' Make your contact info easily accessible. The deck owner…" at bounding box center [482, 323] width 964 height 647
click at [98, 254] on div "Edit 'My contact info' Make your contact info easily accessible. The deck owner…" at bounding box center [482, 323] width 964 height 647
click at [98, 258] on div "Edit 'My contact info' Make your contact info easily accessible. The deck owner…" at bounding box center [482, 323] width 964 height 647
click at [97, 258] on div "Edit 'My contact info' Make your contact info easily accessible. The deck owner…" at bounding box center [482, 323] width 964 height 647
click at [105, 307] on div "Edit 'My contact info' Make your contact info easily accessible. The deck owner…" at bounding box center [482, 323] width 964 height 647
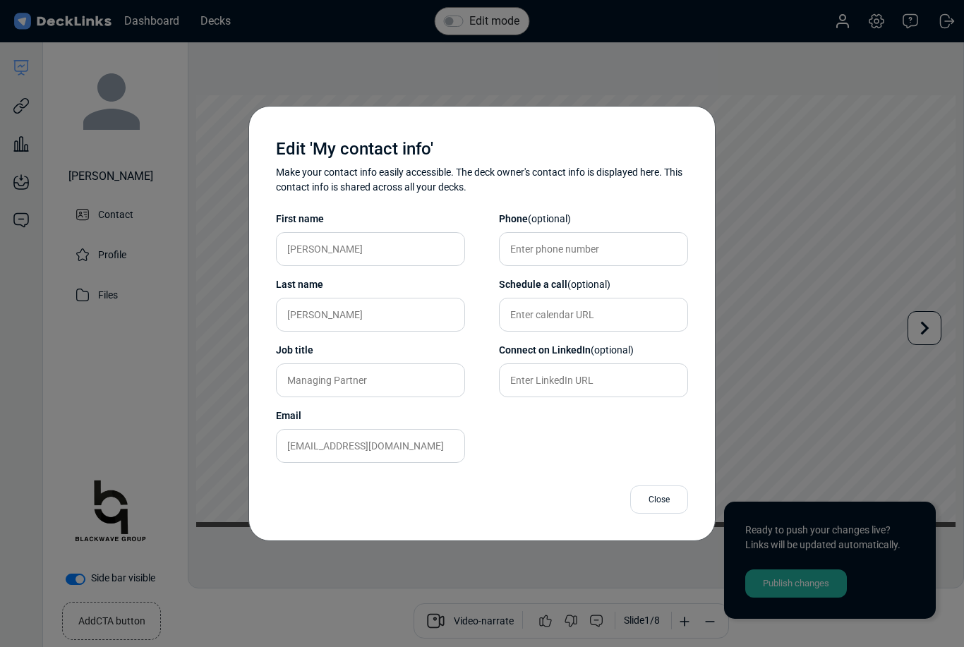
click at [672, 505] on div "Close" at bounding box center [659, 499] width 58 height 28
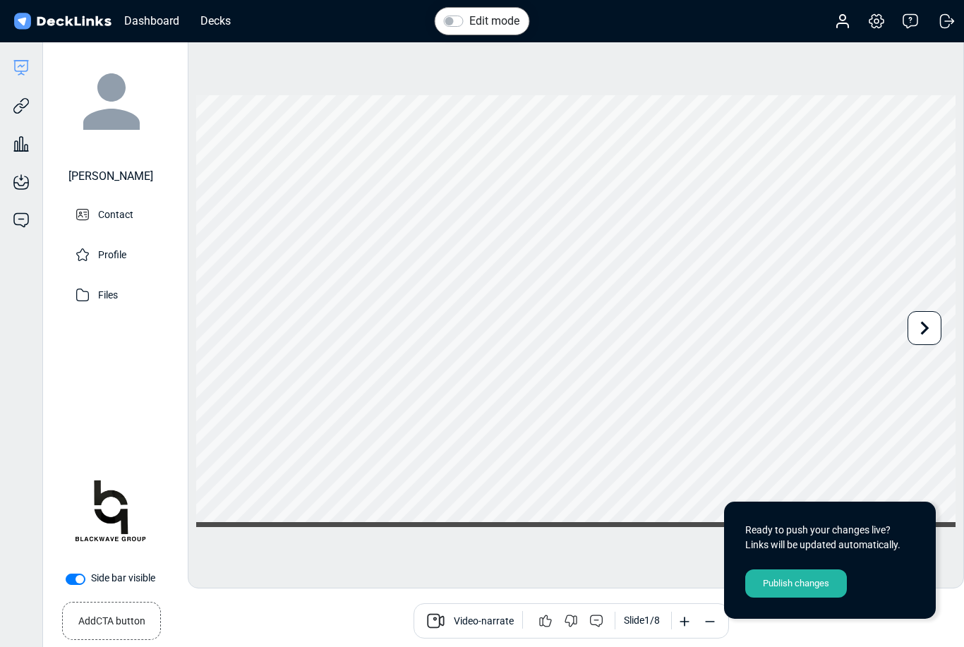
click at [111, 334] on div "Brad Tilford Contact Profile Files" at bounding box center [111, 261] width 119 height 410
click at [20, 107] on icon at bounding box center [21, 105] width 17 height 17
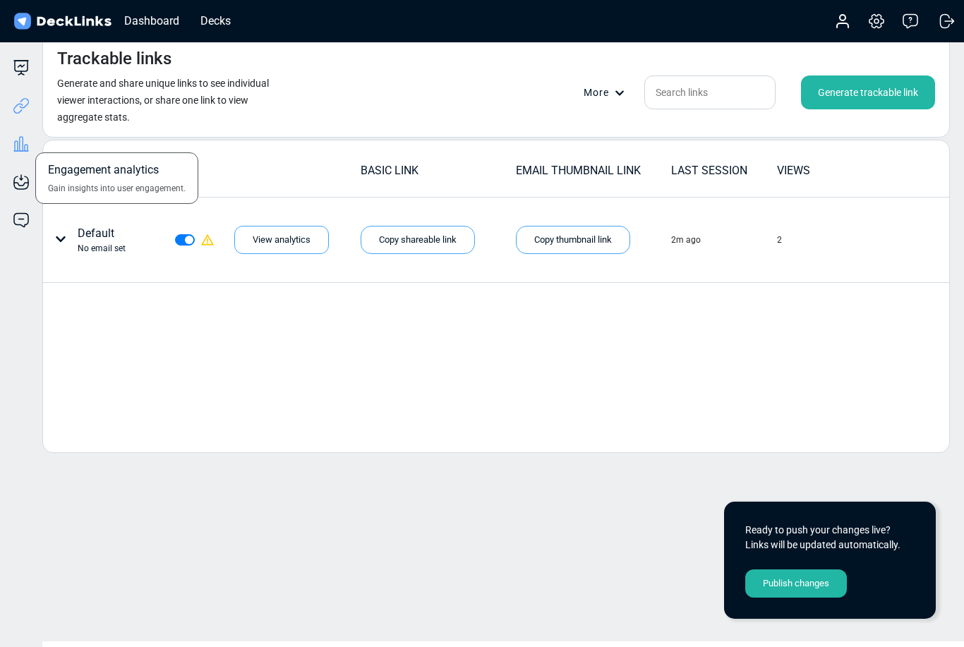
click at [25, 148] on icon at bounding box center [26, 148] width 3 height 6
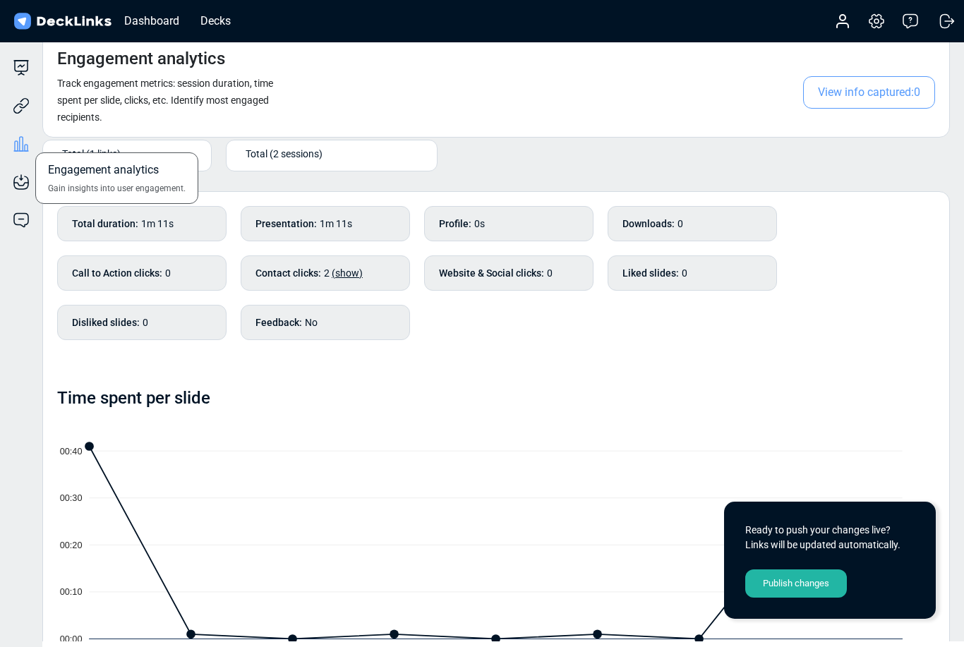
click at [23, 115] on div "Engagement analytics Gain insights into user engagement." at bounding box center [21, 133] width 42 height 38
click at [30, 104] on div "Trackable links Share your deck with others." at bounding box center [21, 95] width 42 height 38
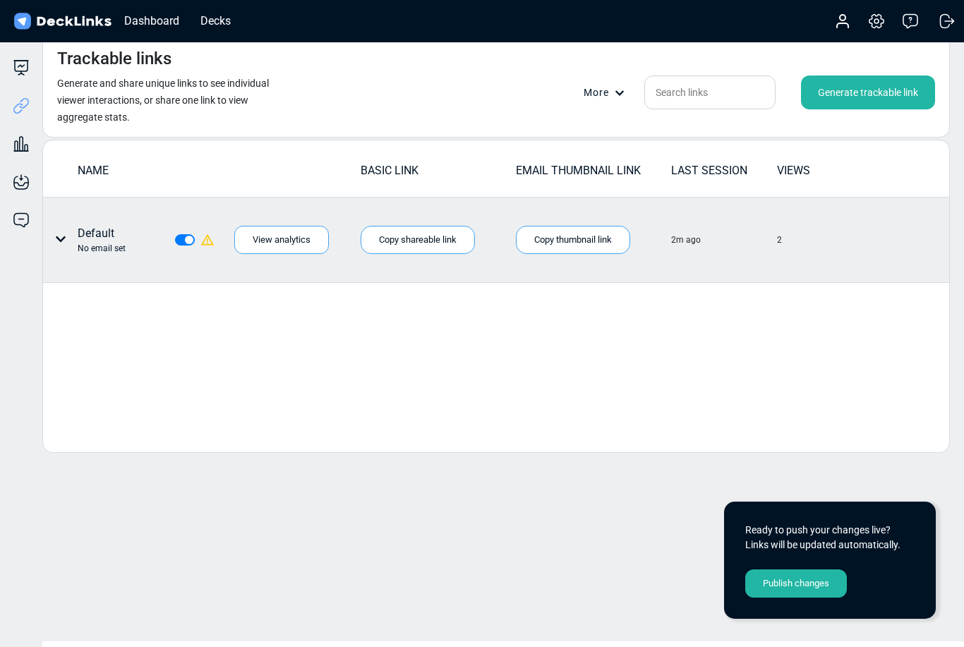
click at [200, 231] on label at bounding box center [200, 231] width 0 height 0
click at [186, 238] on input "checkbox" at bounding box center [180, 238] width 11 height 14
click at [200, 231] on label at bounding box center [200, 231] width 0 height 0
click at [185, 241] on input "checkbox" at bounding box center [180, 238] width 11 height 14
checkbox input "true"
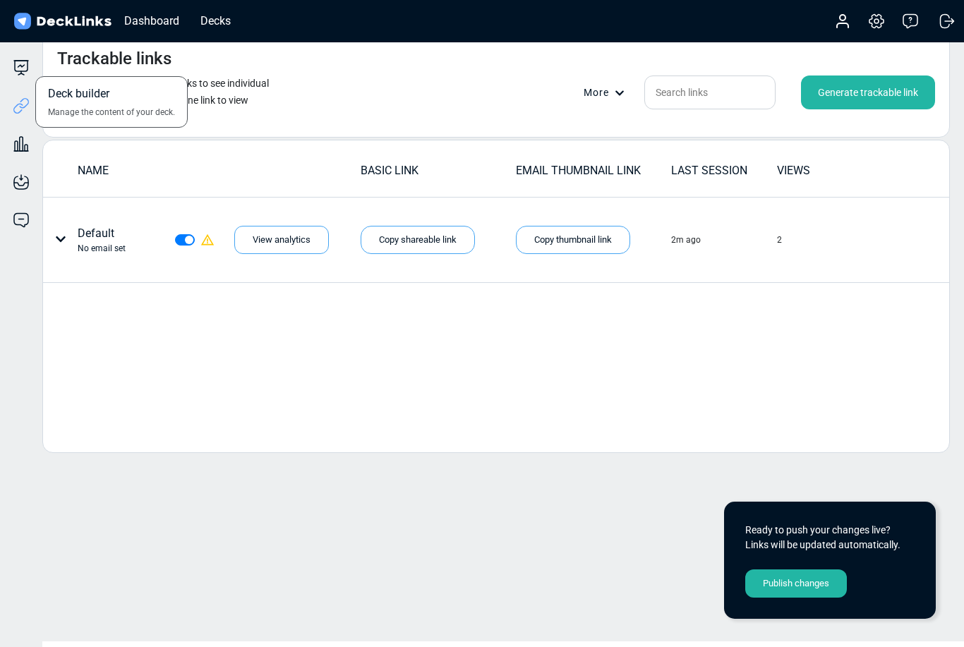
click at [32, 68] on div "Deck builder Manage the content of your deck." at bounding box center [21, 67] width 42 height 17
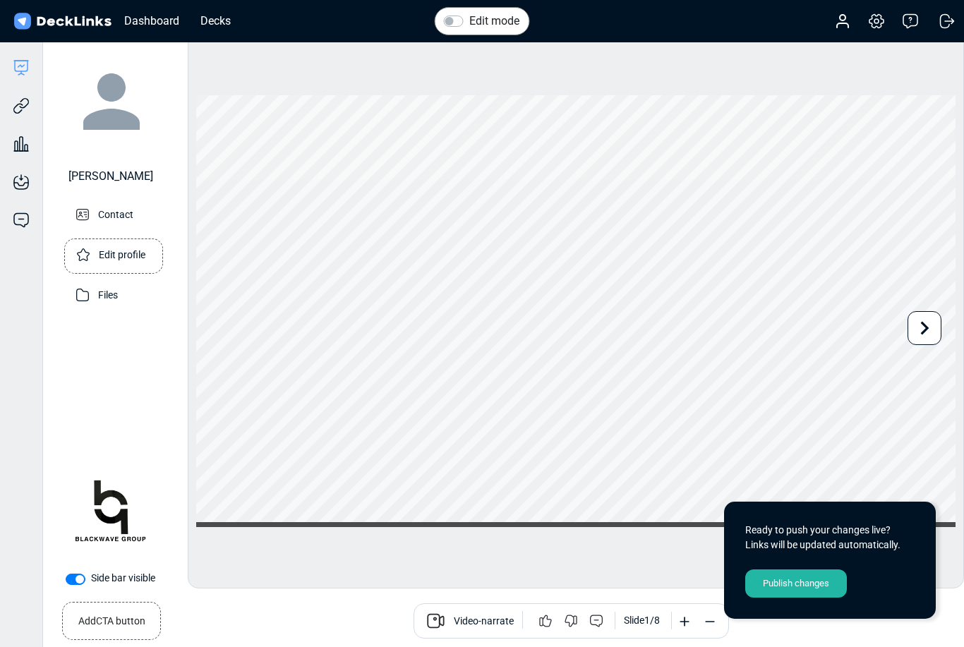
click at [99, 253] on p "Edit profile" at bounding box center [122, 254] width 47 height 18
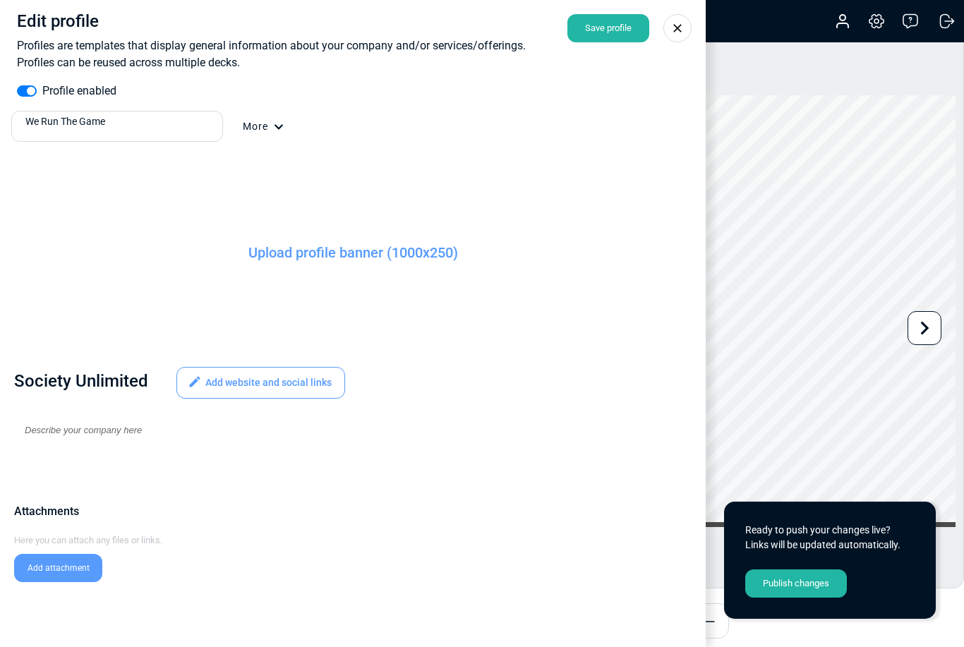
click at [42, 85] on label "Profile enabled" at bounding box center [79, 91] width 74 height 17
click at [28, 85] on input "Profile enabled" at bounding box center [22, 90] width 11 height 14
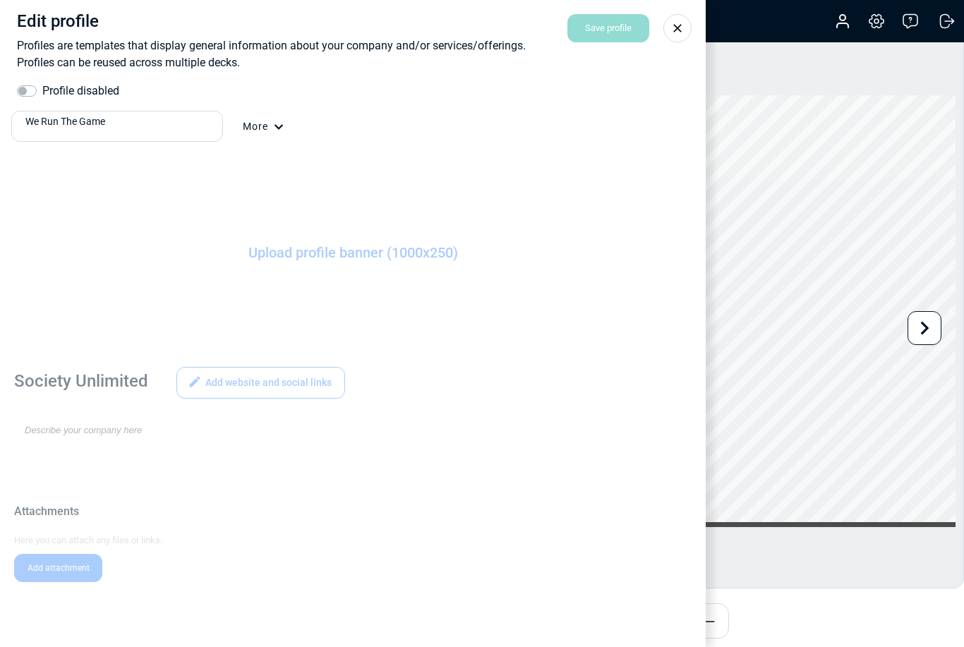
click at [42, 85] on label "Profile disabled" at bounding box center [80, 91] width 77 height 17
click at [28, 85] on input "Profile disabled" at bounding box center [22, 90] width 11 height 14
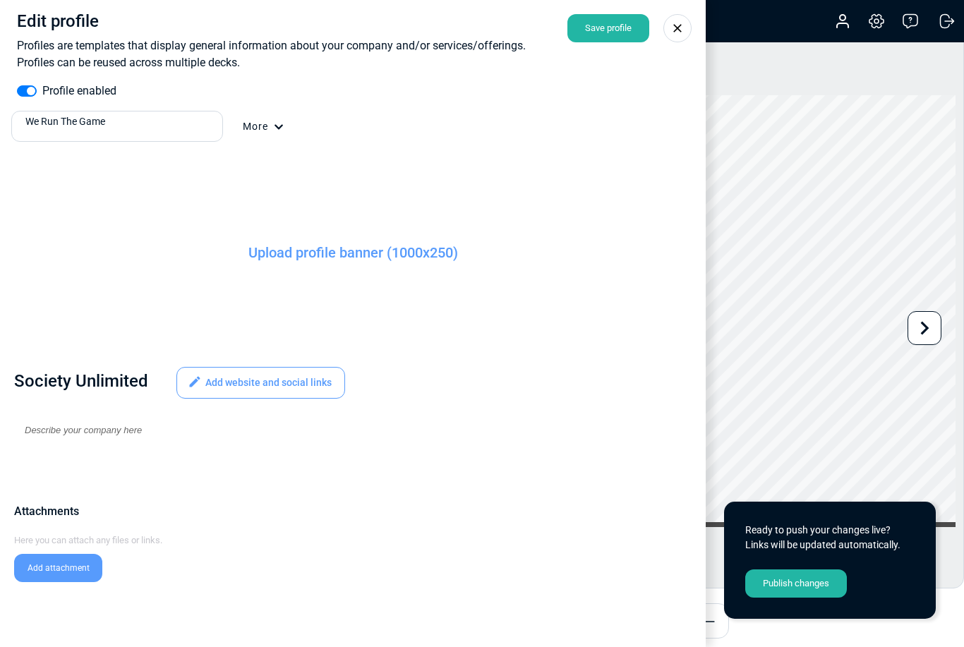
click at [42, 85] on label "Profile enabled" at bounding box center [79, 91] width 74 height 17
click at [28, 85] on input "Profile enabled" at bounding box center [22, 90] width 11 height 14
checkbox input "false"
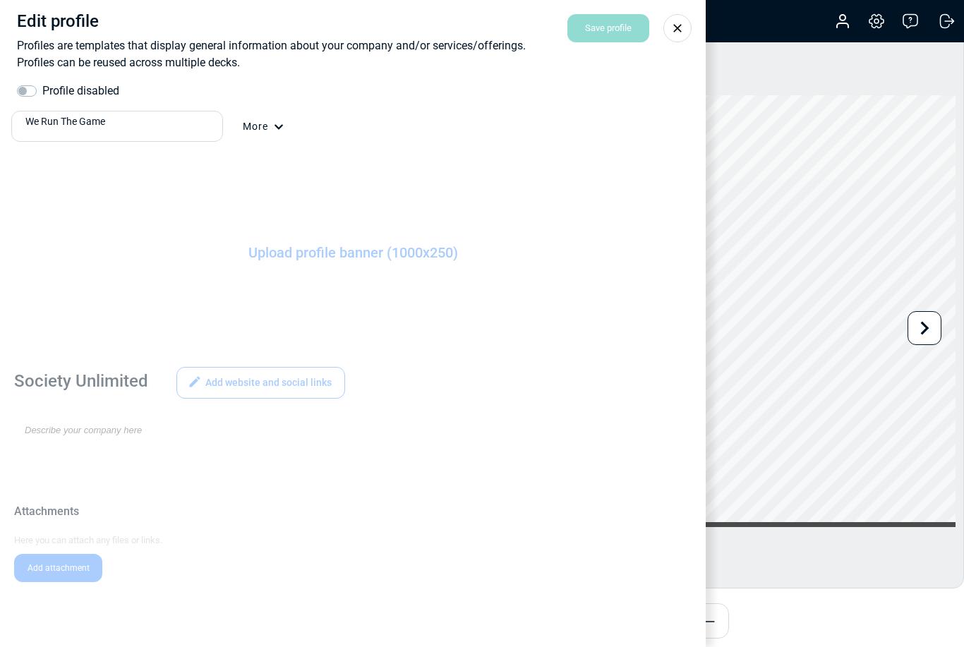
click at [672, 31] on icon at bounding box center [677, 28] width 14 height 14
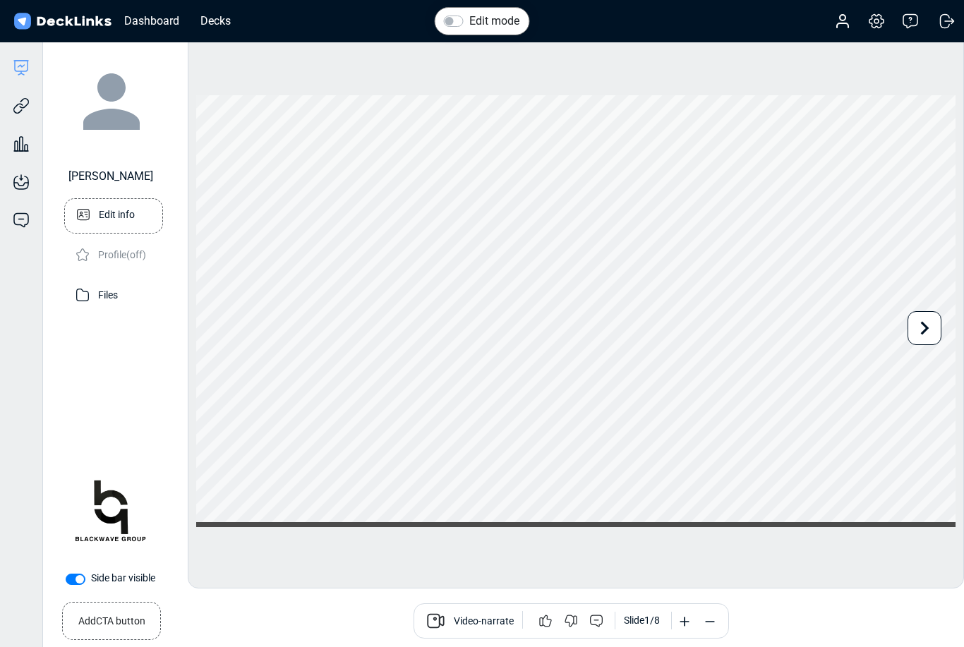
click at [99, 208] on p "Edit info" at bounding box center [117, 214] width 36 height 18
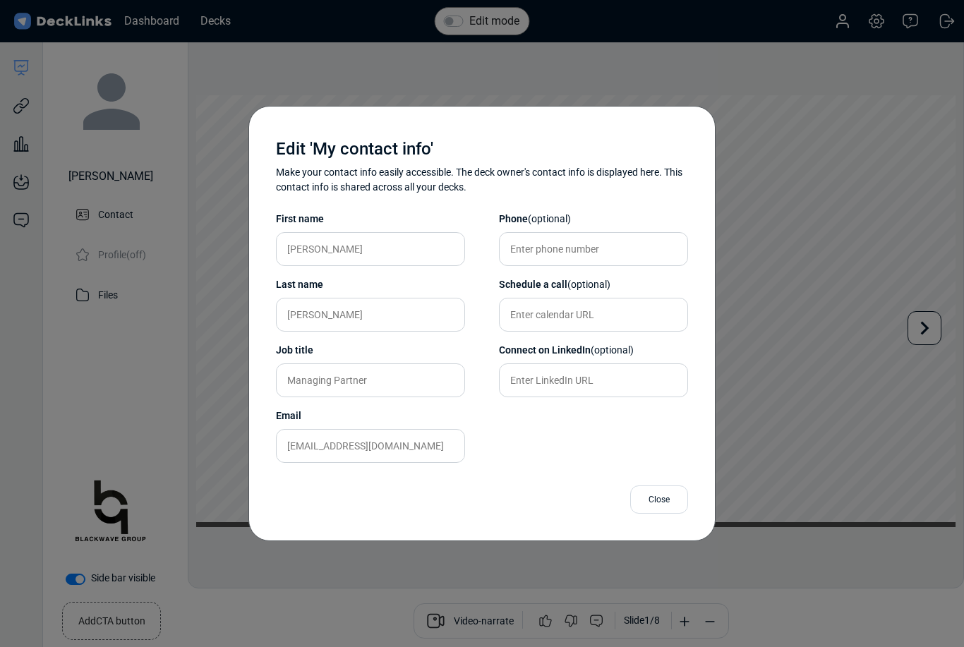
click at [656, 498] on div "Close" at bounding box center [659, 499] width 58 height 28
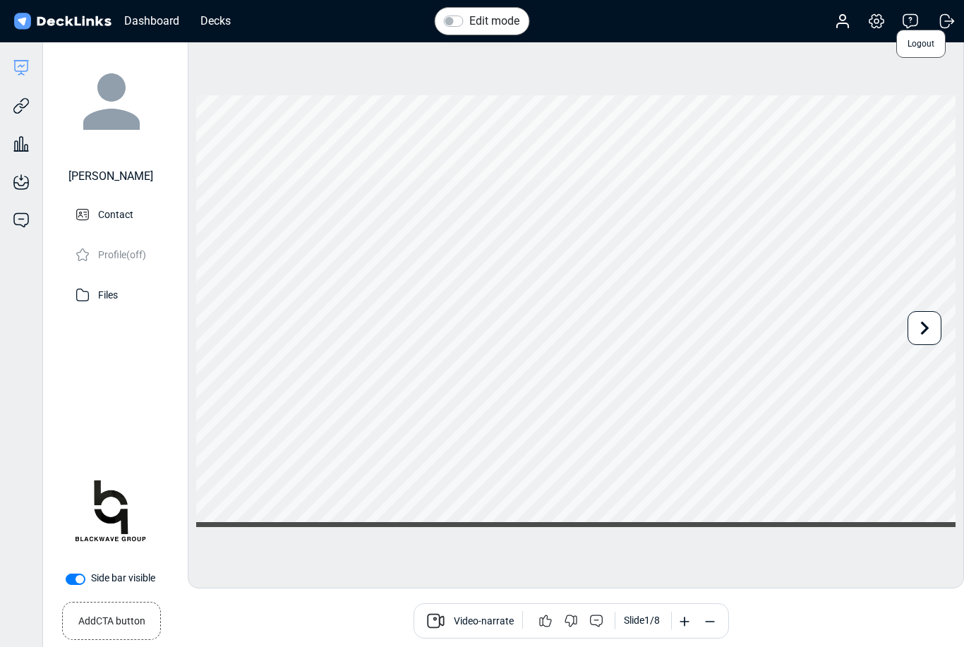
click at [928, 44] on span "Logout" at bounding box center [920, 44] width 49 height 28
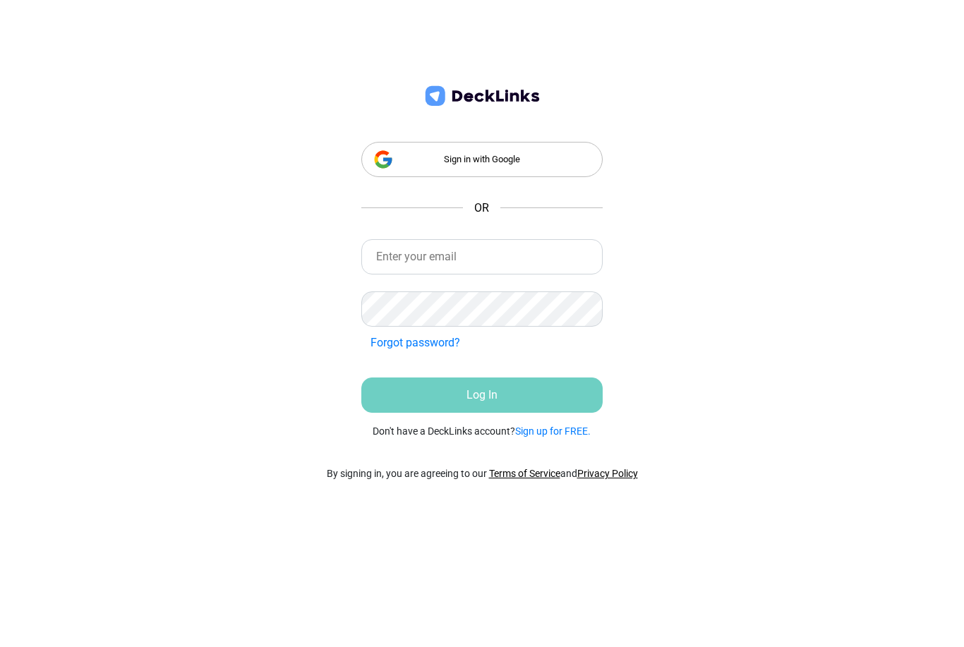
click at [552, 168] on div "Sign in with Google" at bounding box center [481, 159] width 241 height 35
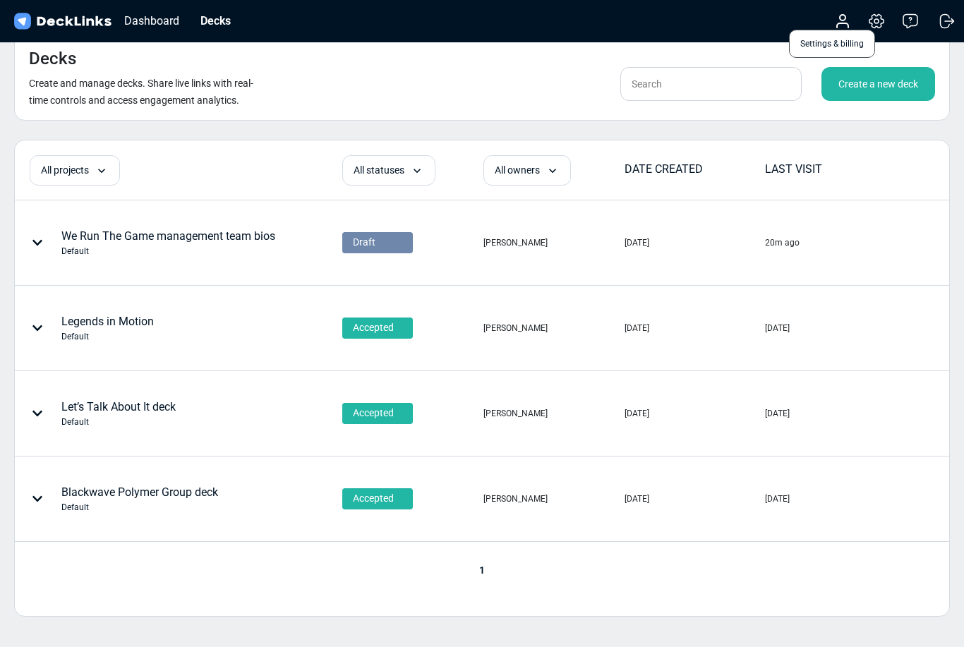
click at [877, 28] on icon at bounding box center [876, 21] width 17 height 17
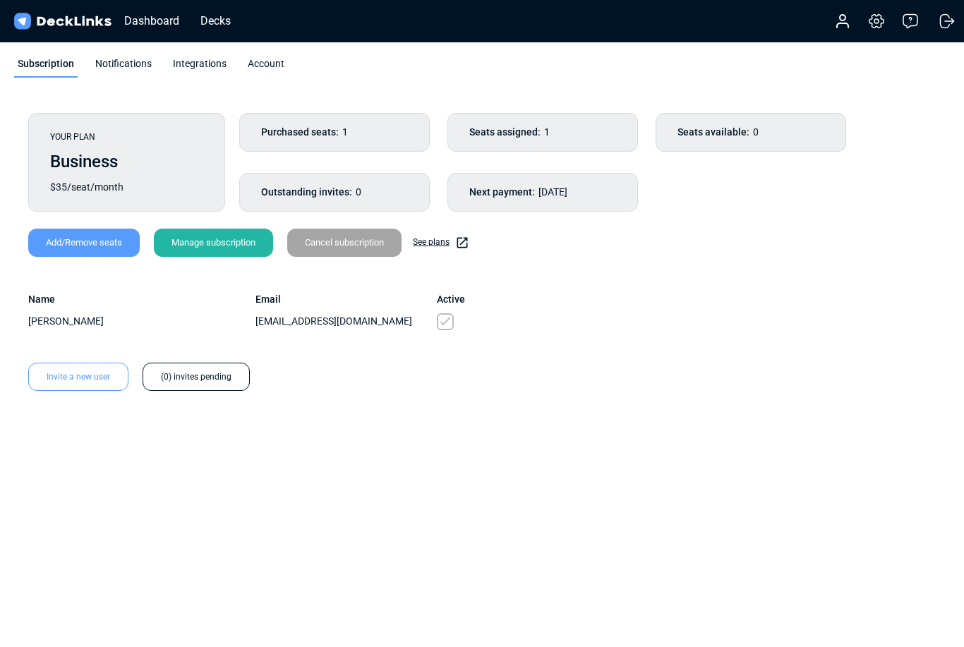
click at [213, 250] on div "Manage subscription" at bounding box center [213, 243] width 119 height 28
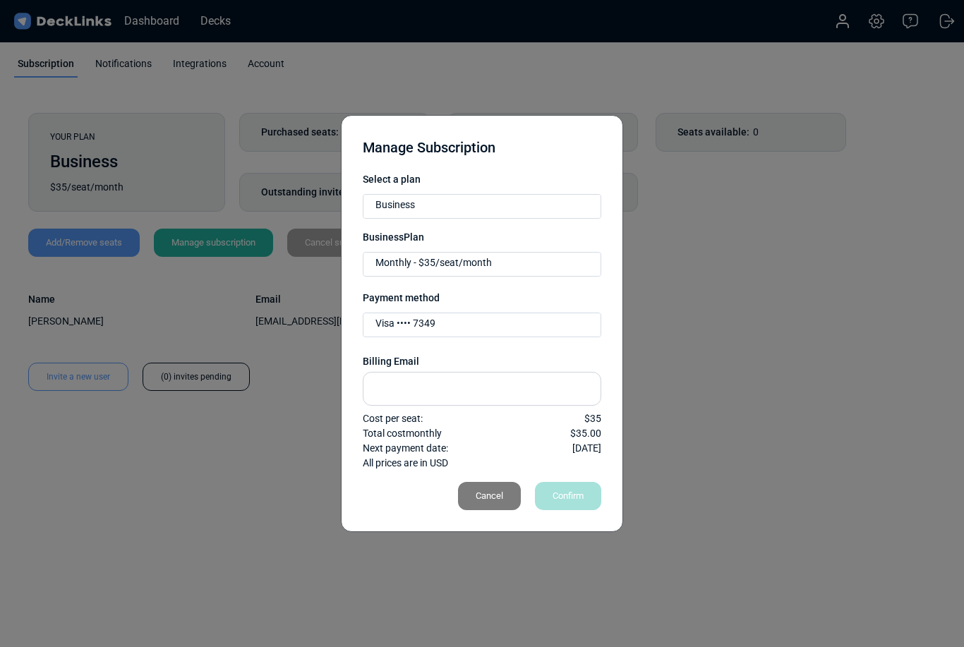
click at [493, 499] on div "Cancel" at bounding box center [489, 496] width 63 height 28
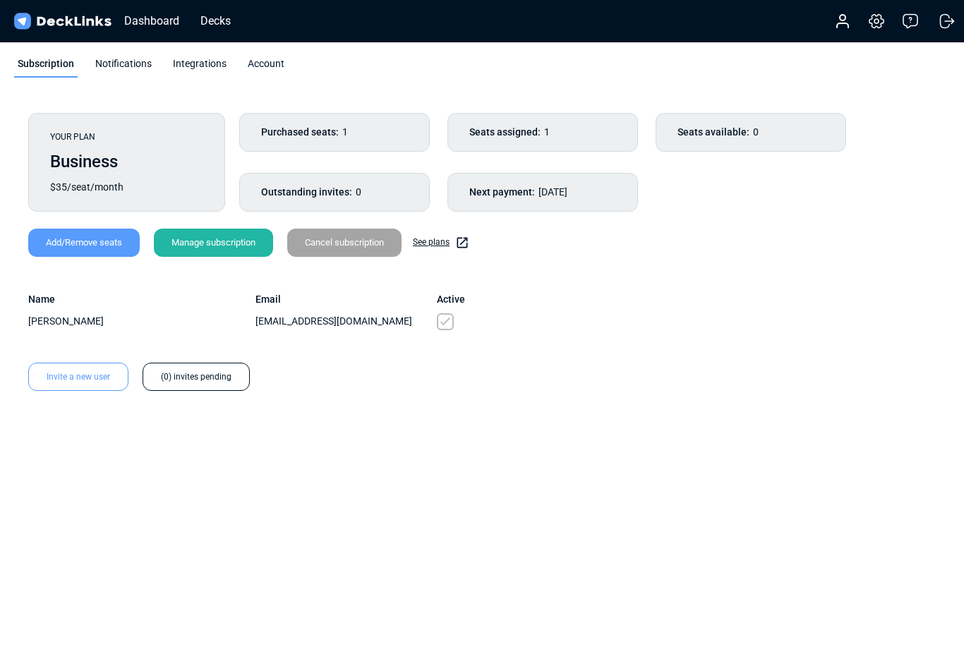
click at [339, 243] on div "Cancel subscription" at bounding box center [344, 243] width 114 height 28
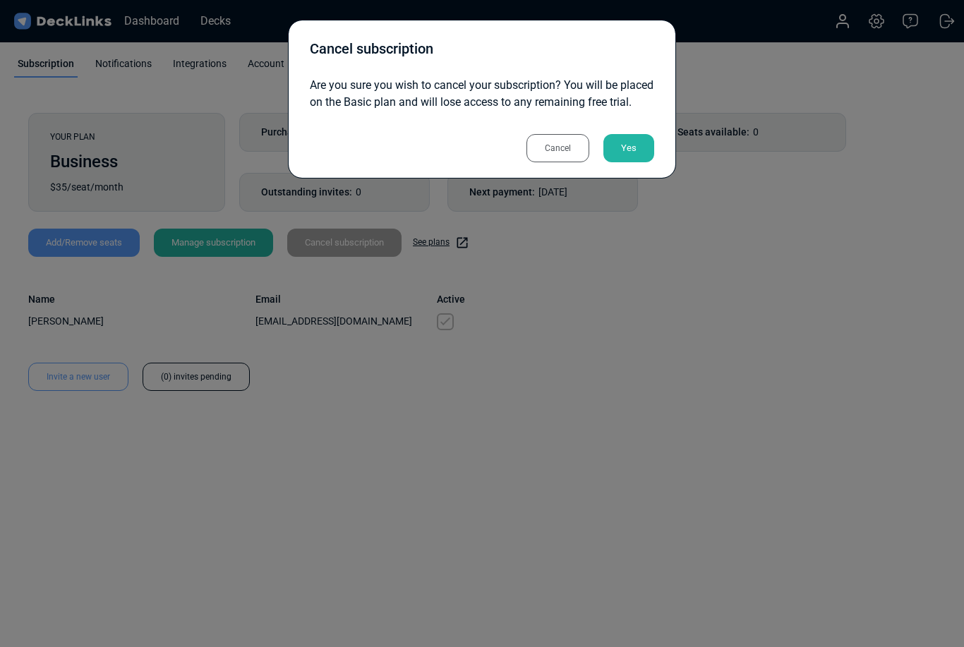
click at [636, 162] on div "Yes" at bounding box center [628, 148] width 51 height 28
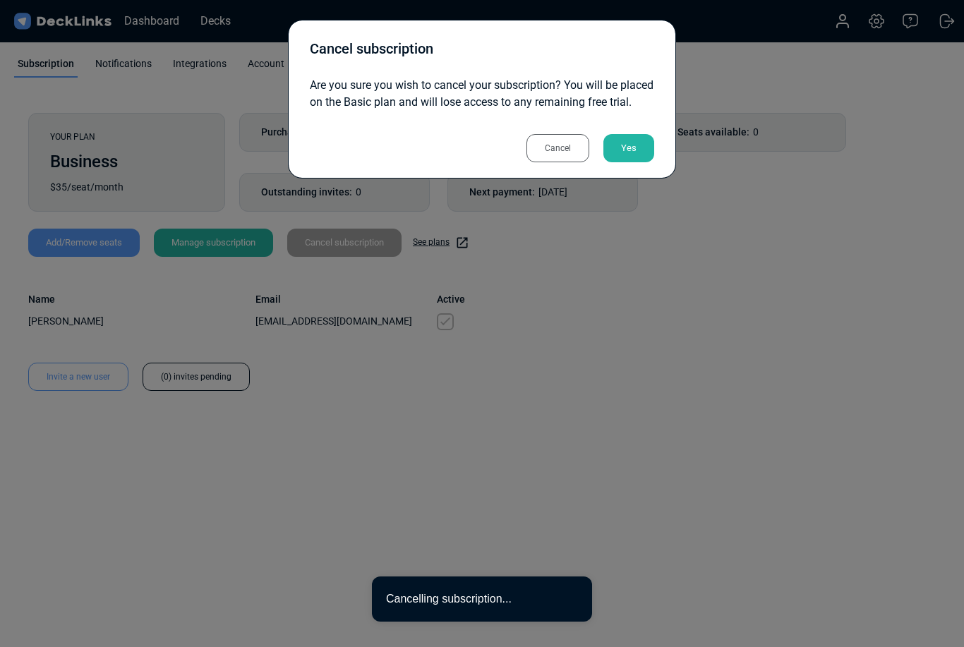
click at [638, 162] on div "Yes" at bounding box center [628, 148] width 51 height 28
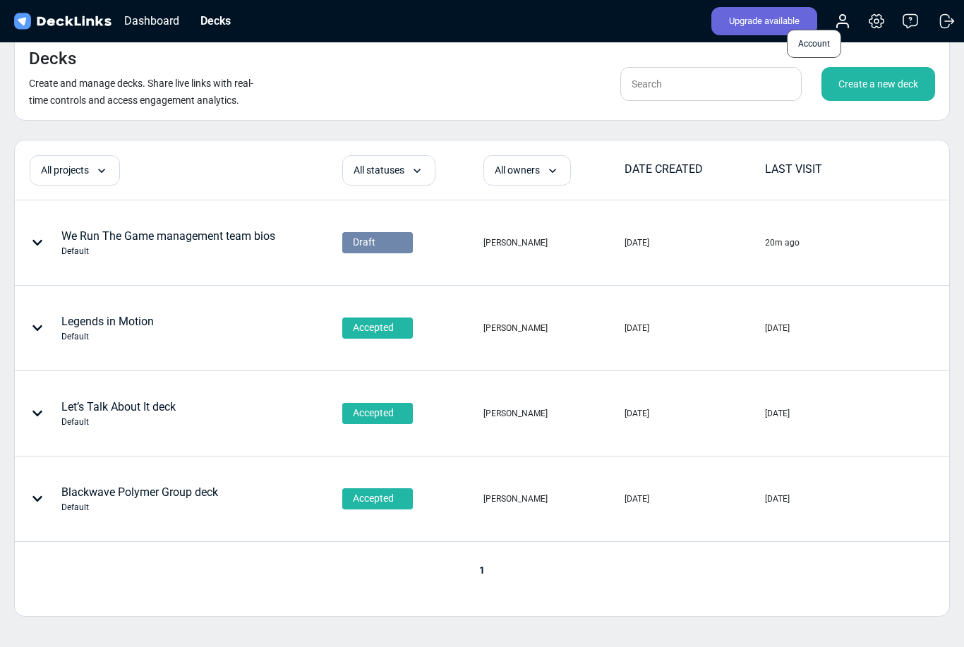
click at [840, 29] on icon at bounding box center [842, 21] width 17 height 17
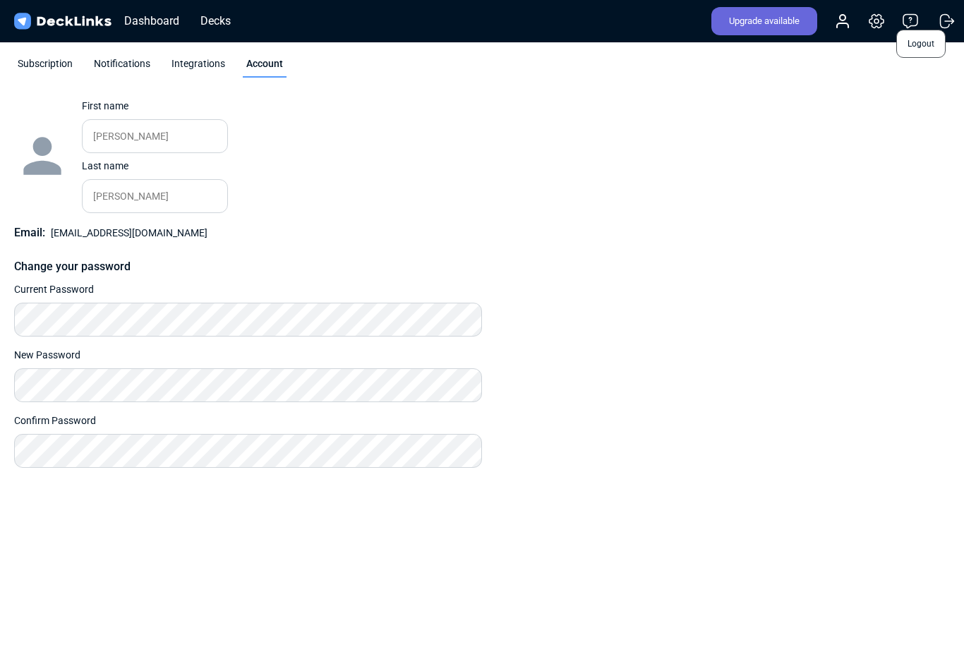
click at [951, 28] on icon at bounding box center [946, 21] width 17 height 17
